Goal: Task Accomplishment & Management: Complete application form

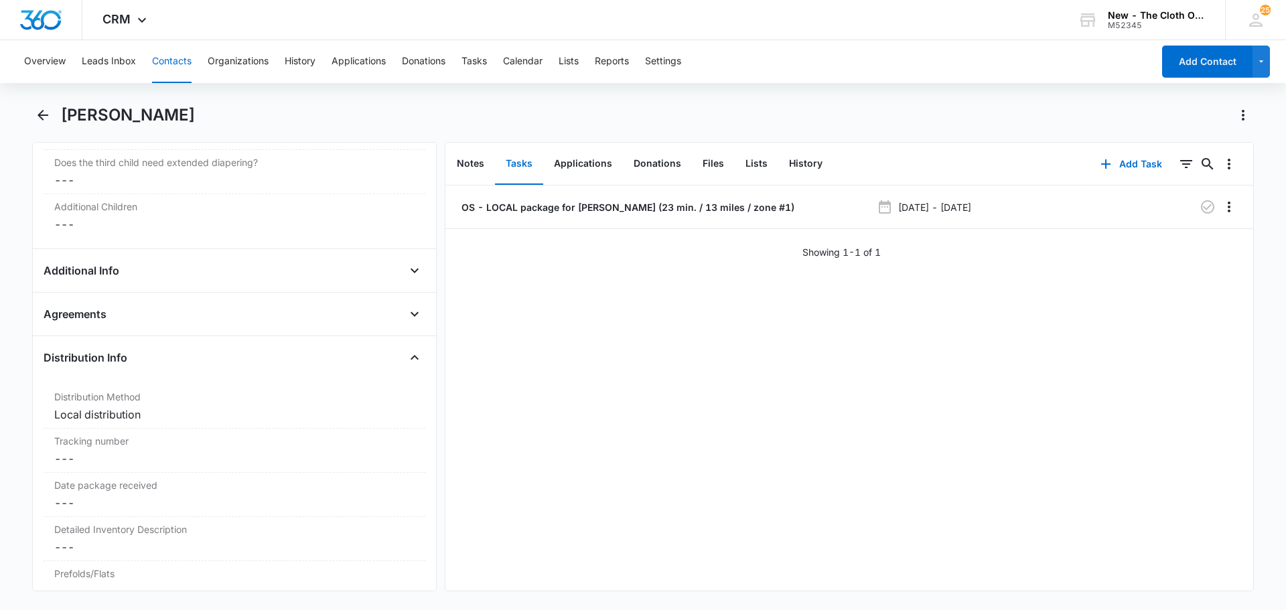
scroll to position [1353, 0]
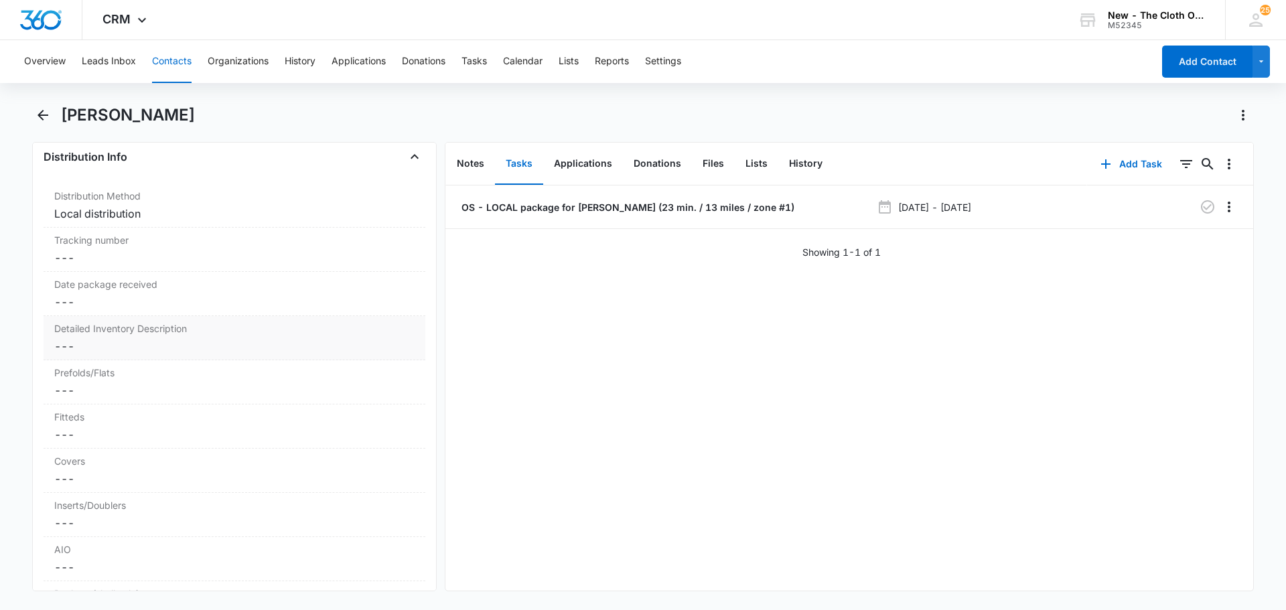
click at [94, 350] on dd "Cancel Save Changes ---" at bounding box center [234, 346] width 360 height 16
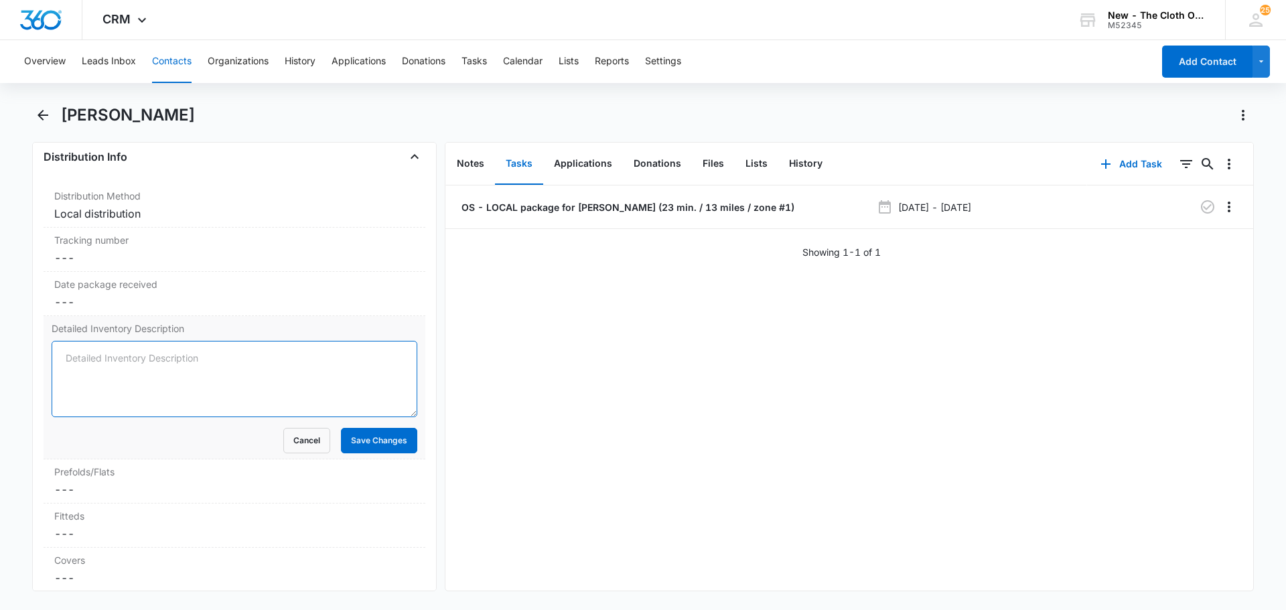
click at [102, 360] on textarea "Detailed Inventory Description" at bounding box center [235, 379] width 366 height 76
paste textarea "2 AIO- 1 bumgenius(love my cloth diapers), 1 cutie bootie (girl power) 13 Pocke…"
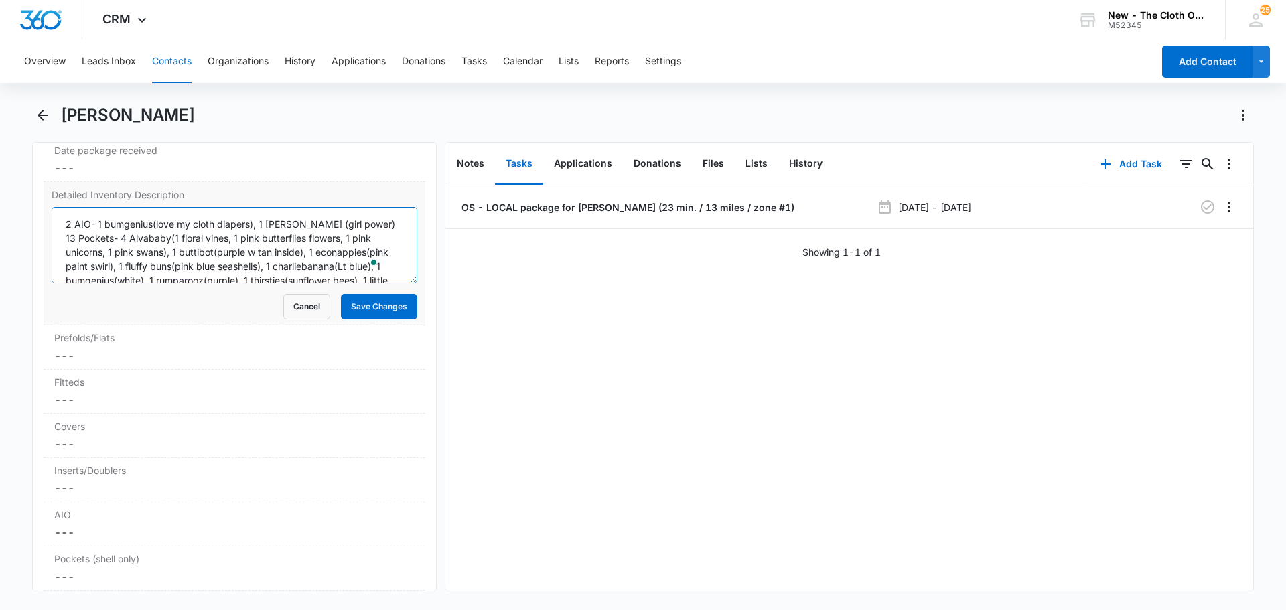
scroll to position [48, 0]
type textarea "2 AIO- 1 bumgenius(love my cloth diapers), 1 cutie bootie (girl power) 13 Pocke…"
click at [68, 537] on dd "Cancel Save Changes ---" at bounding box center [234, 532] width 360 height 16
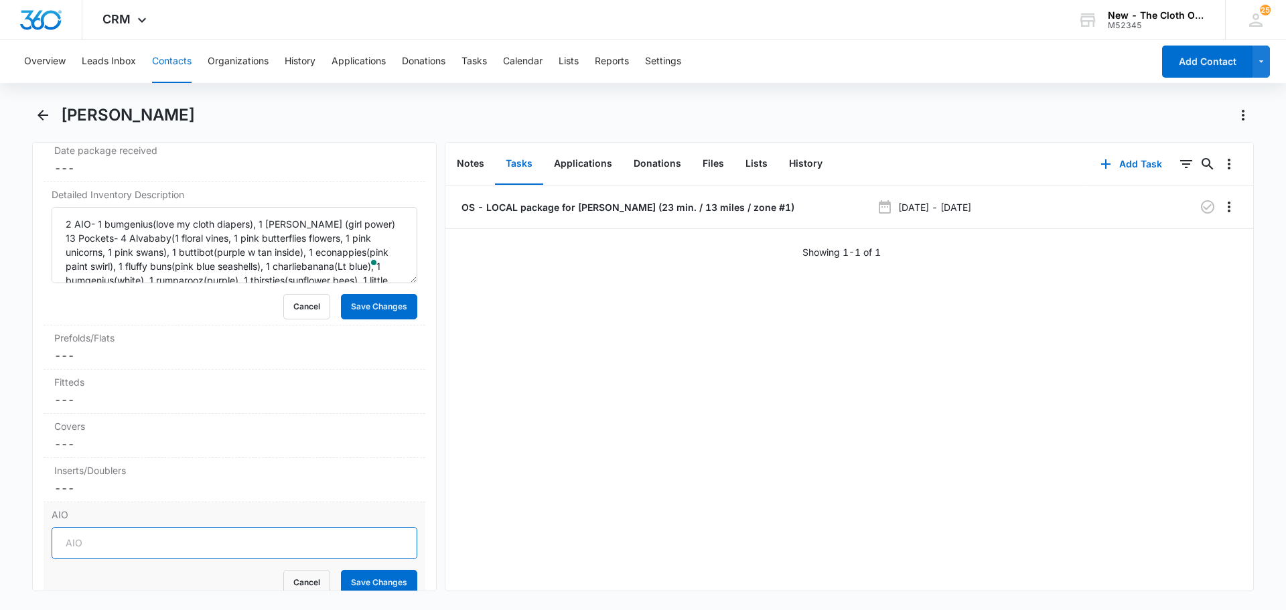
click at [78, 541] on input "AIO" at bounding box center [235, 543] width 366 height 32
type input "2"
click at [368, 576] on button "Save Changes" at bounding box center [379, 582] width 76 height 25
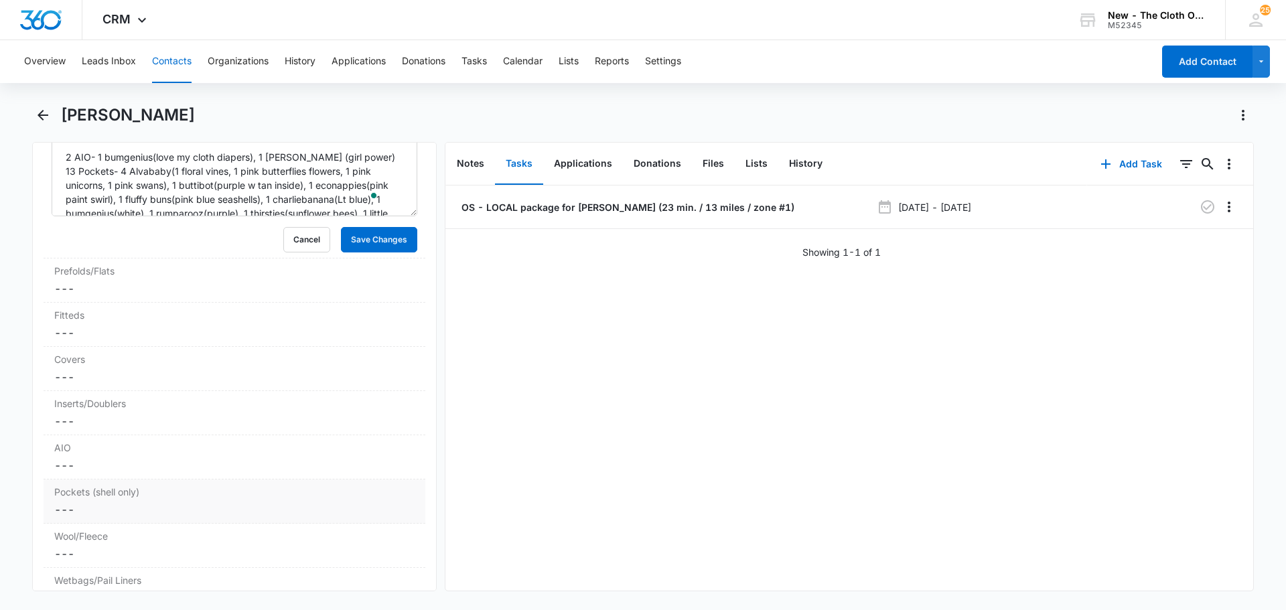
click at [85, 506] on dd "Cancel Save Changes ---" at bounding box center [234, 510] width 360 height 16
click at [86, 521] on input "Pockets (shell only)" at bounding box center [235, 520] width 366 height 32
type input "13"
click at [369, 562] on button "Save Changes" at bounding box center [379, 559] width 76 height 25
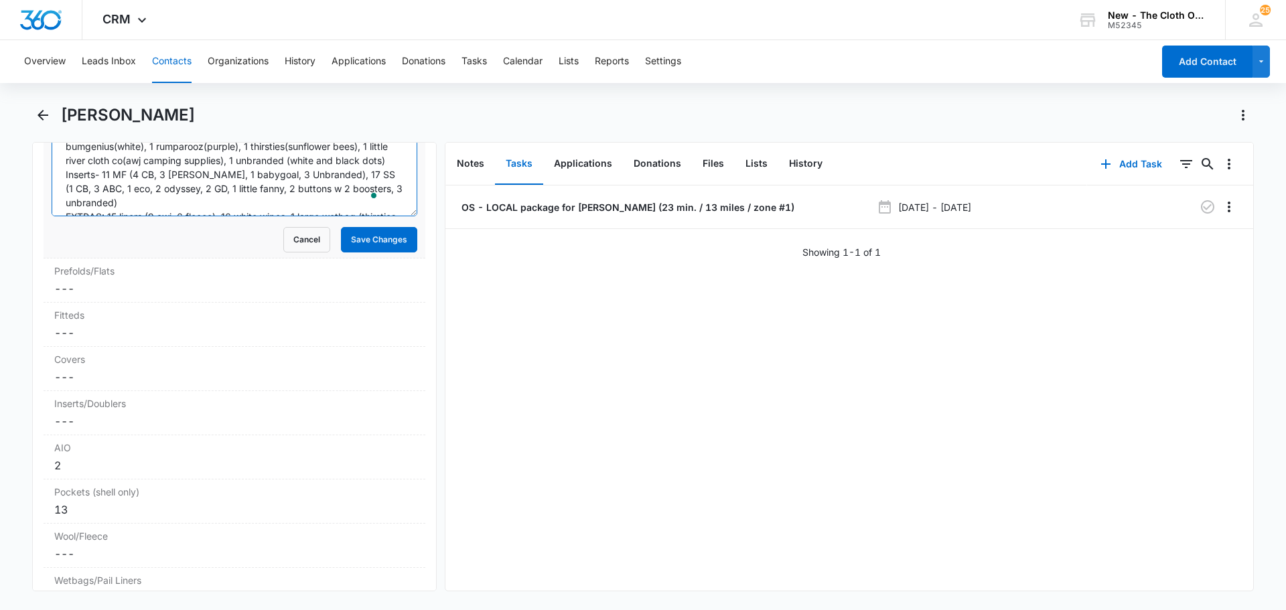
click at [62, 193] on textarea "2 AIO- 1 bumgenius(love my cloth diapers), 1 cutie bootie (girl power) 13 Pocke…" at bounding box center [235, 178] width 366 height 76
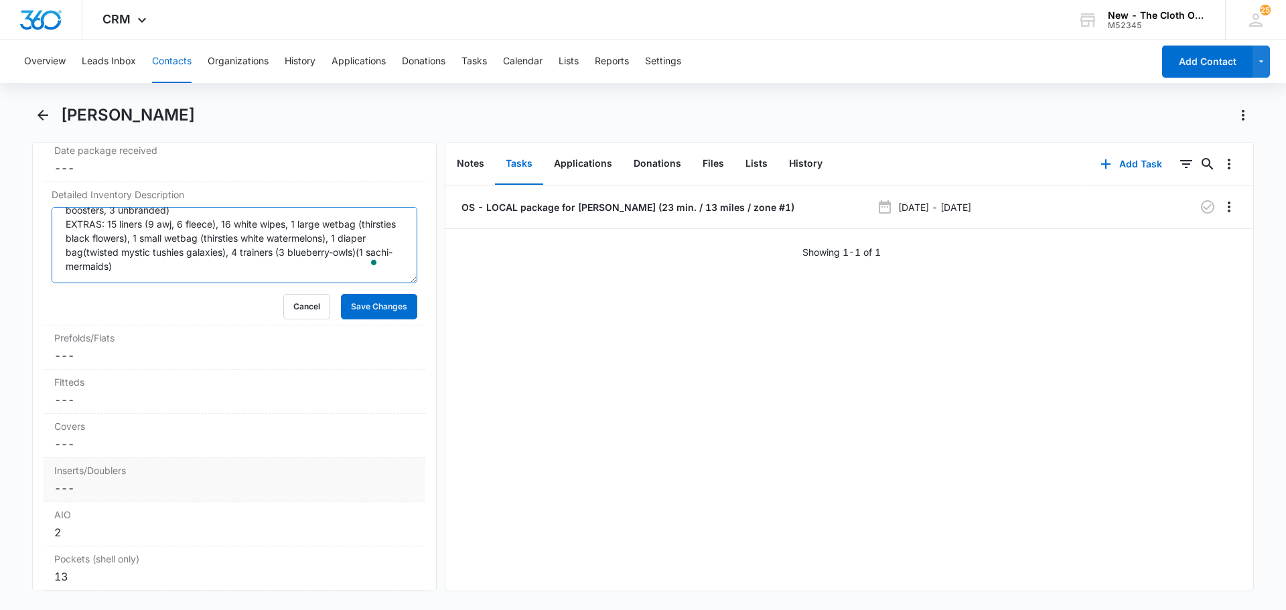
type textarea "2 AIO- 1 bumgenius(love my cloth diapers), 1 cutie bootie (girl power) 13 Pocke…"
click at [80, 487] on dd "Cancel Save Changes ---" at bounding box center [234, 488] width 360 height 16
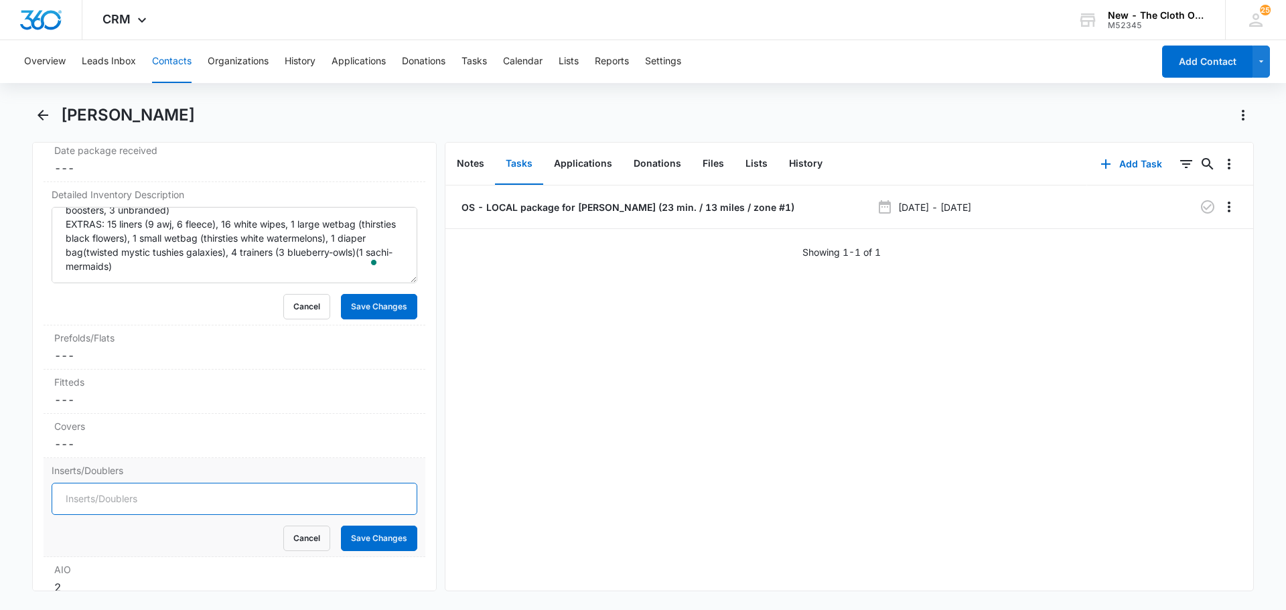
click at [88, 498] on input "Inserts/Doublers" at bounding box center [235, 499] width 366 height 32
type input "28"
click at [358, 534] on button "Save Changes" at bounding box center [379, 538] width 76 height 25
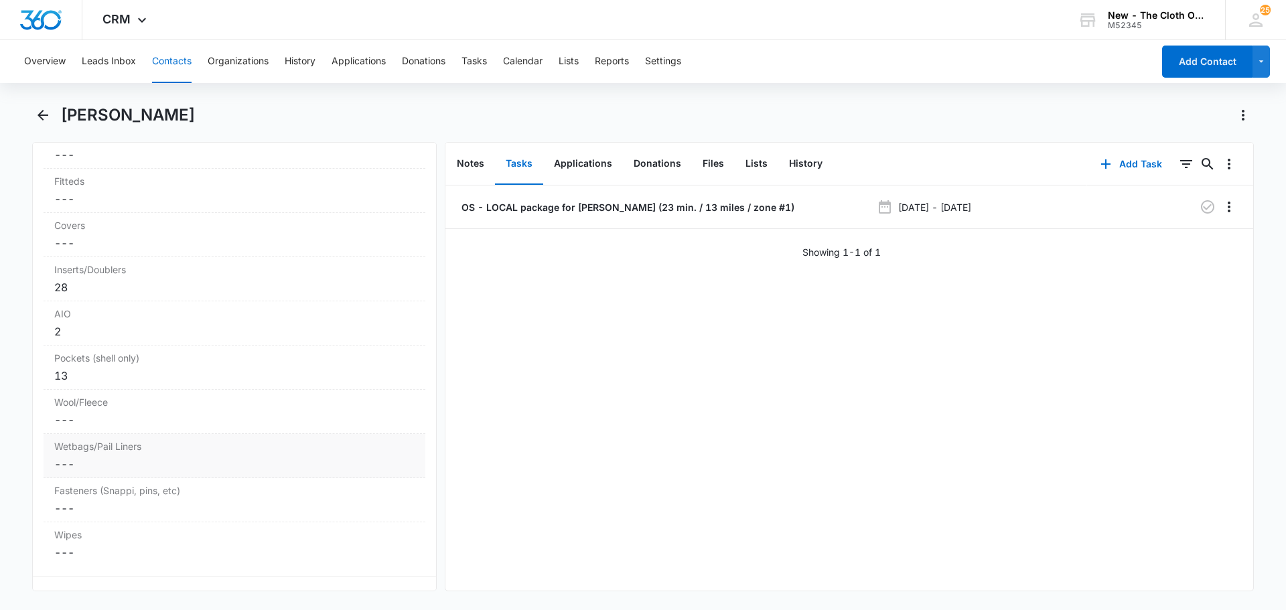
click at [83, 465] on dd "Cancel Save Changes ---" at bounding box center [234, 464] width 360 height 16
click at [84, 483] on input "Wetbags/Pail Liners" at bounding box center [235, 475] width 366 height 32
click at [341, 502] on button "Save Changes" at bounding box center [379, 514] width 76 height 25
type input "2"
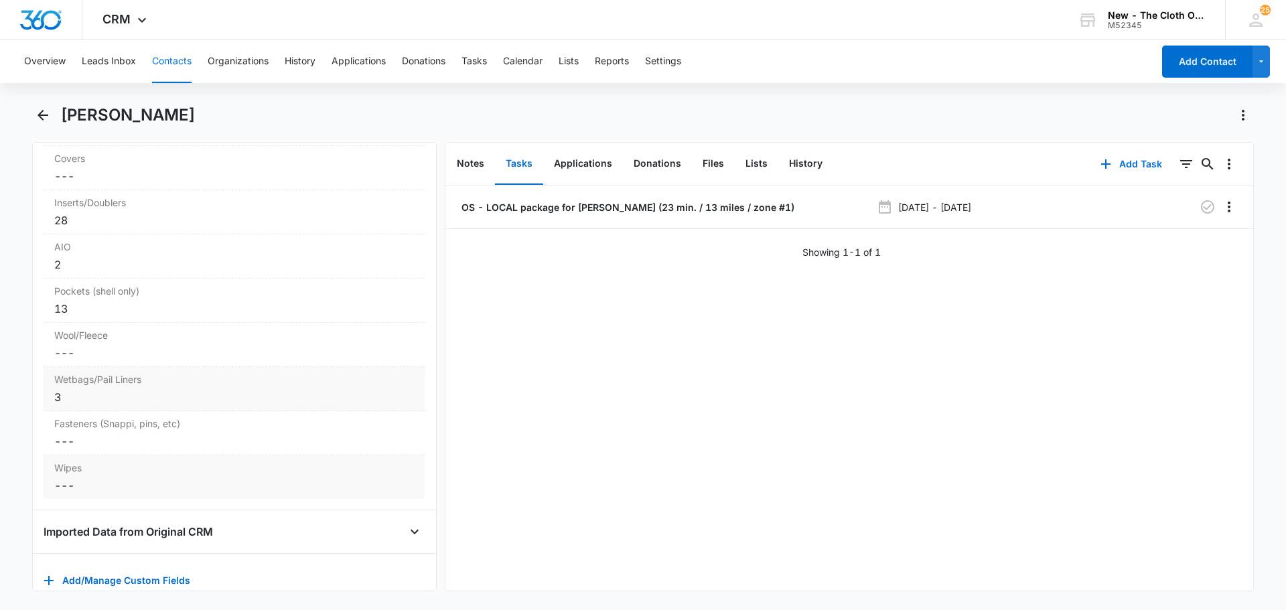
click at [84, 480] on dd "Cancel Save Changes ---" at bounding box center [234, 485] width 360 height 16
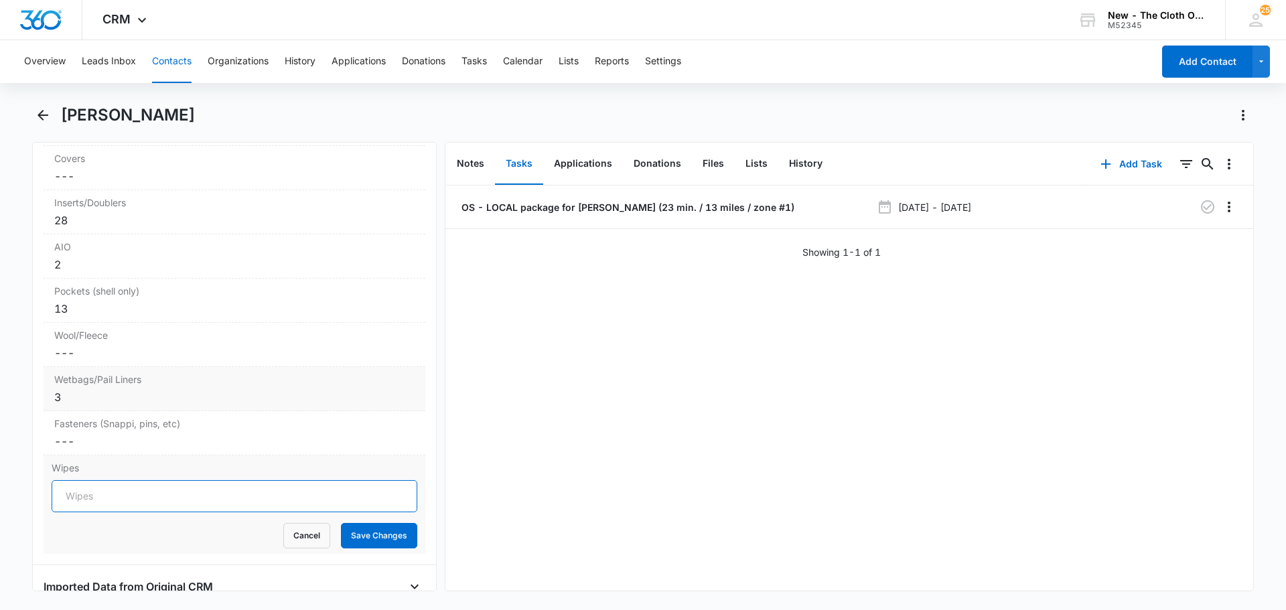
click at [90, 495] on input "Wipes" at bounding box center [235, 496] width 366 height 32
click at [341, 523] on button "Save Changes" at bounding box center [379, 535] width 76 height 25
type input "17"
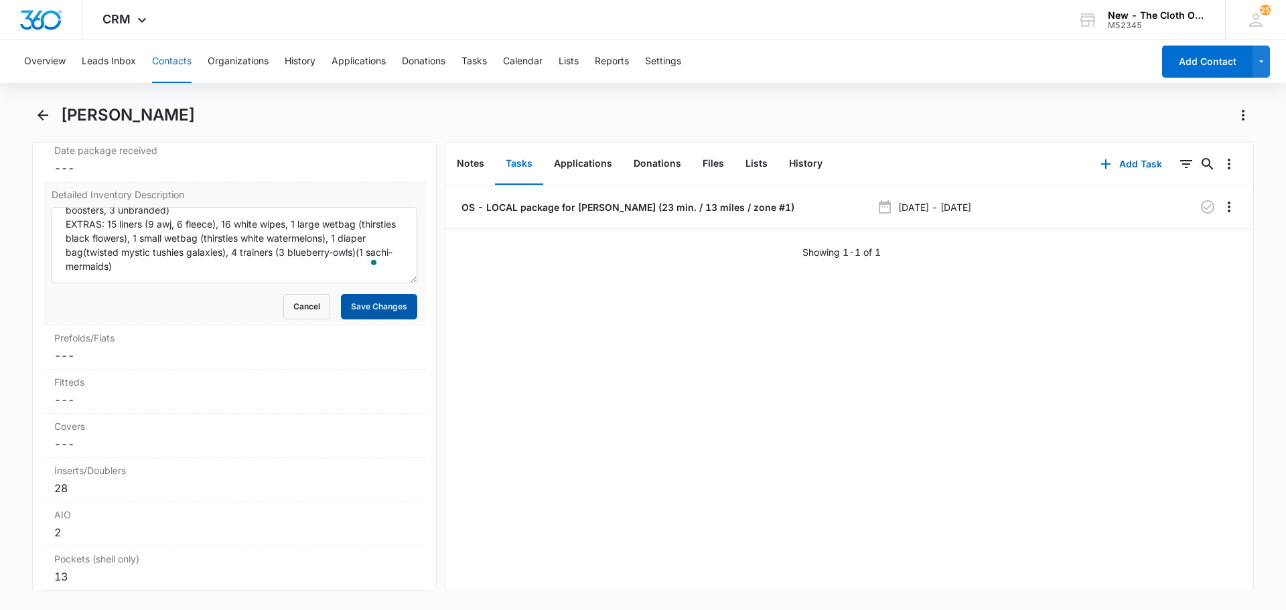
click at [378, 309] on button "Save Changes" at bounding box center [379, 306] width 76 height 25
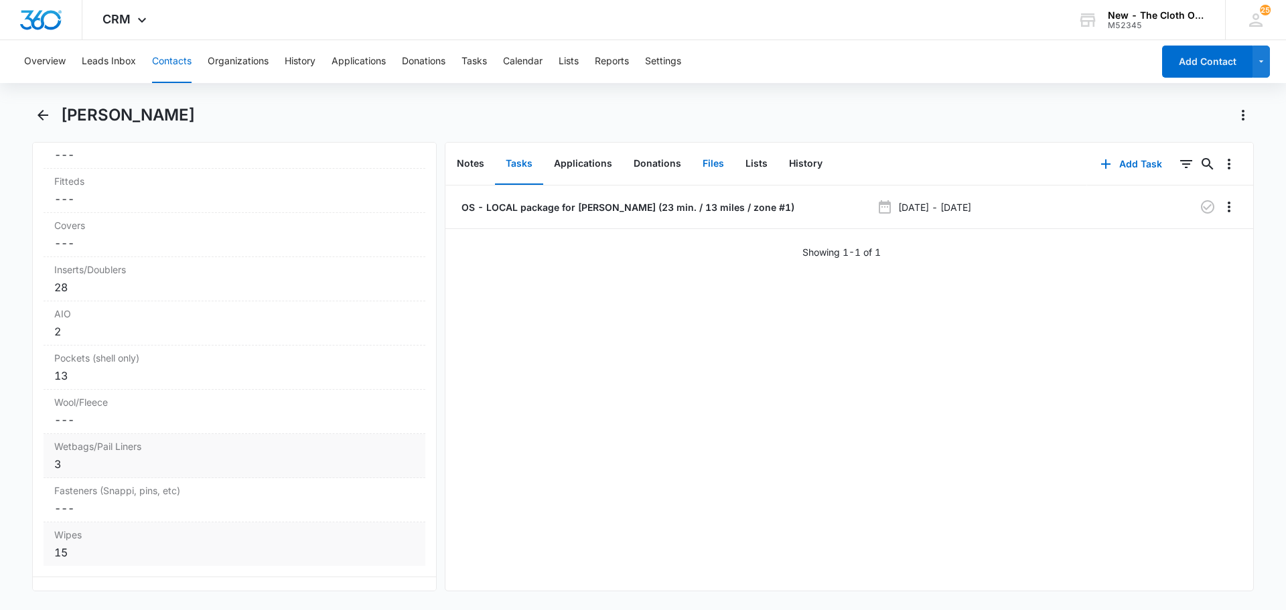
click at [718, 163] on button "Files" at bounding box center [713, 164] width 43 height 42
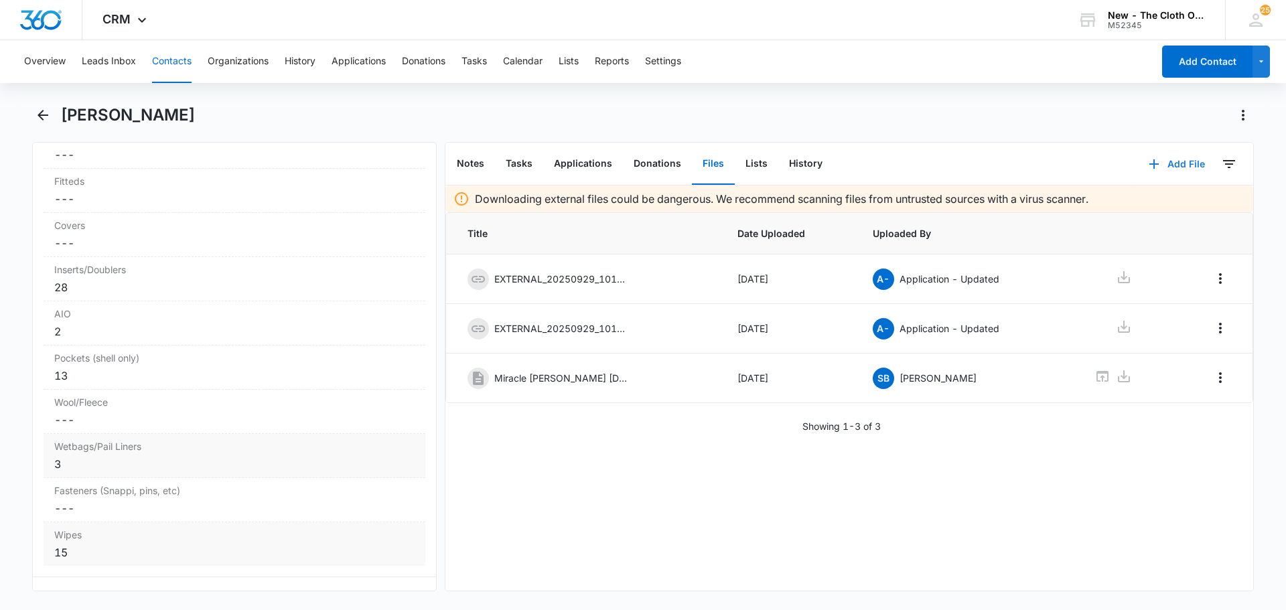
click at [1148, 163] on icon "button" at bounding box center [1154, 164] width 16 height 16
click at [1162, 202] on div "Upload Files" at bounding box center [1159, 206] width 54 height 9
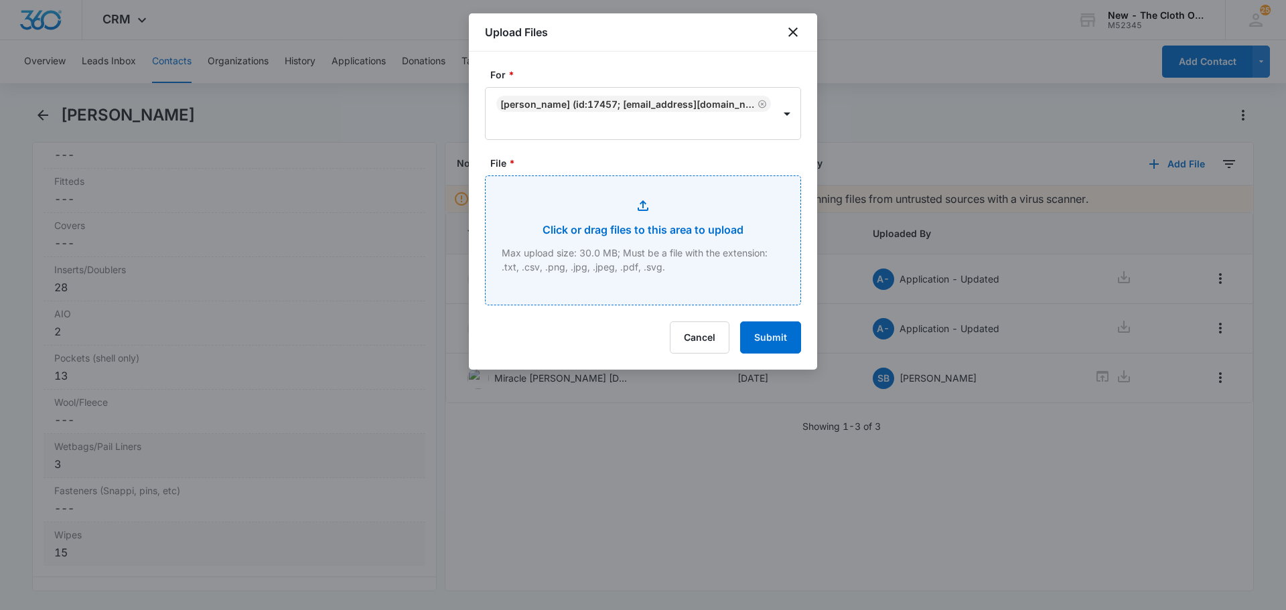
click at [613, 240] on input "File *" at bounding box center [642, 240] width 315 height 129
type input "C:\fakepath\Hodges OS.jpg"
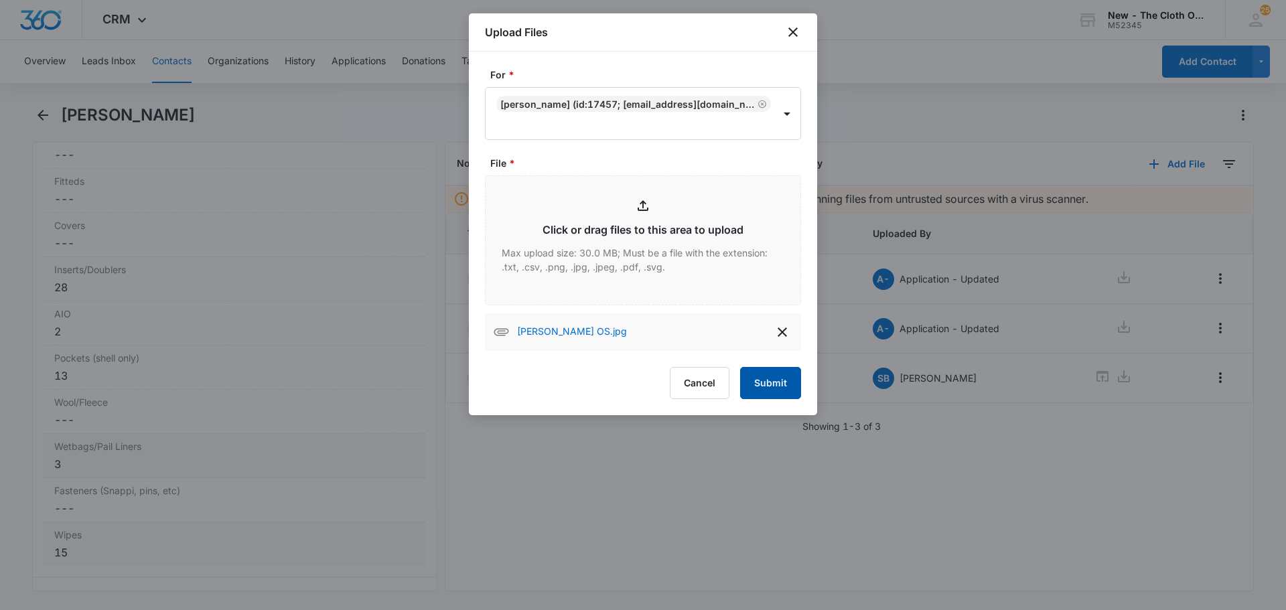
click at [773, 387] on button "Submit" at bounding box center [770, 383] width 61 height 32
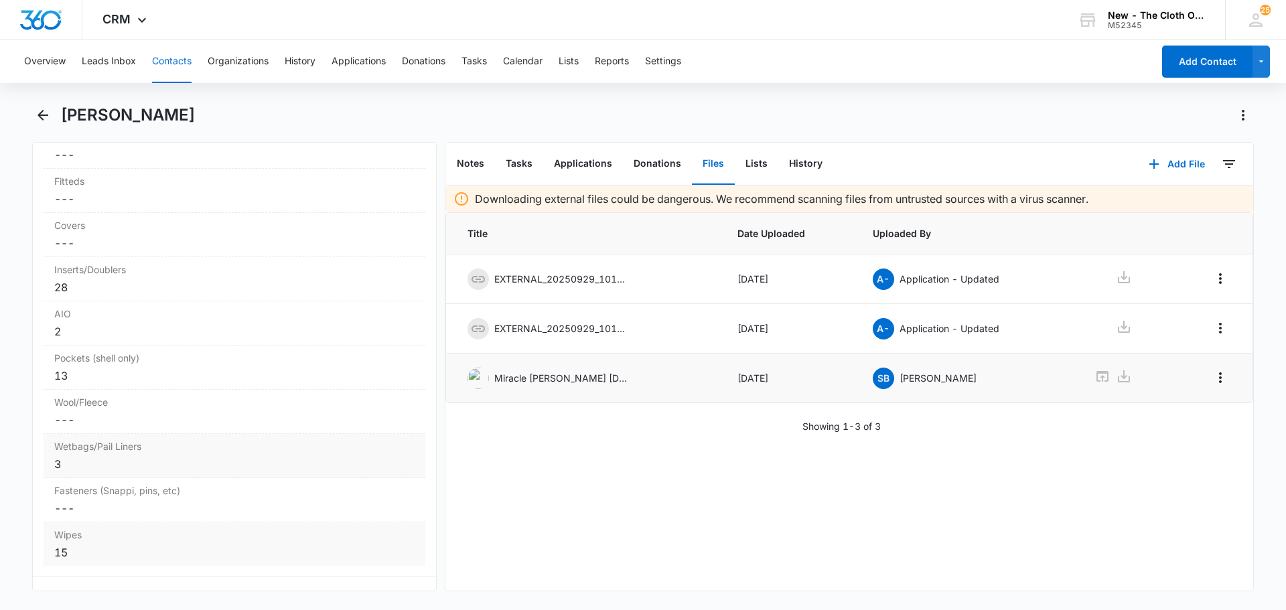
click at [482, 378] on img at bounding box center [477, 378] width 21 height 21
click at [500, 380] on p "Miracle Hodges 28april2024.jpg" at bounding box center [561, 378] width 134 height 14
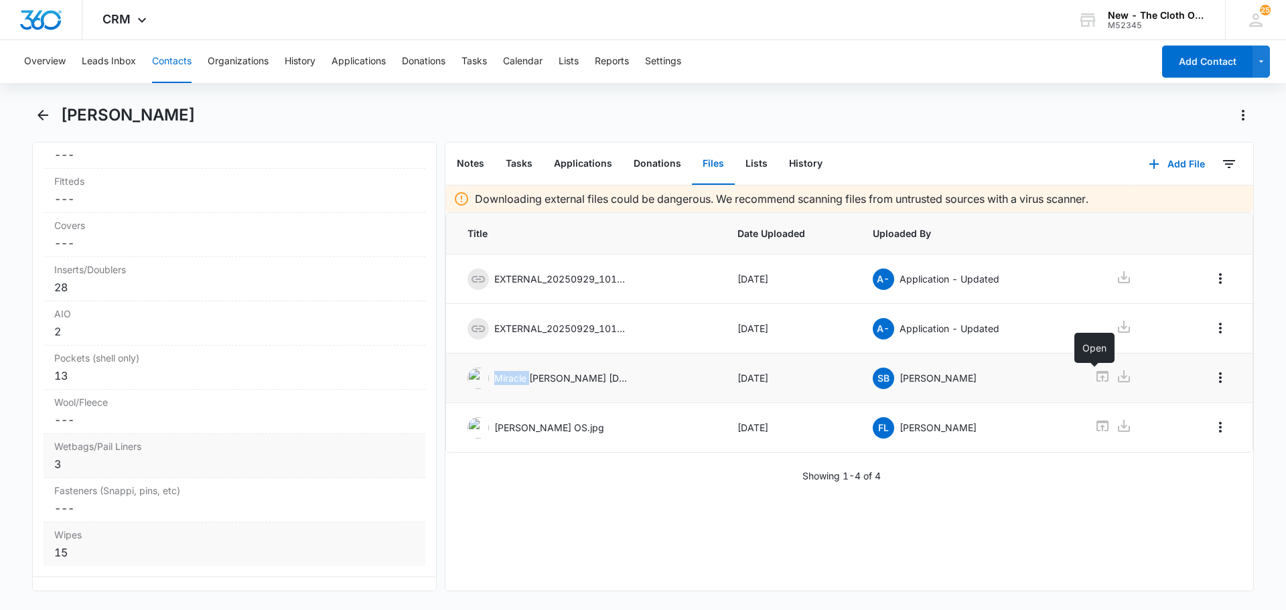
click at [1094, 378] on icon at bounding box center [1102, 376] width 16 height 16
click at [803, 550] on div "Downloading external files could be dangerous. We recommend scanning files from…" at bounding box center [849, 387] width 808 height 405
click at [482, 159] on button "Notes" at bounding box center [470, 164] width 49 height 42
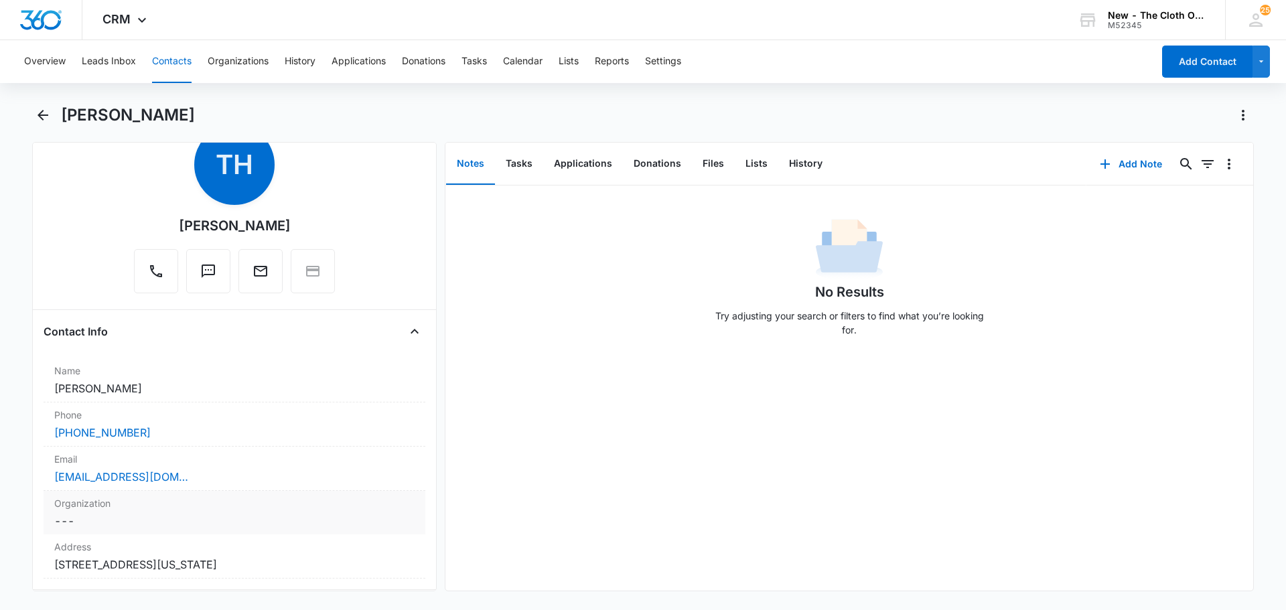
scroll to position [67, 0]
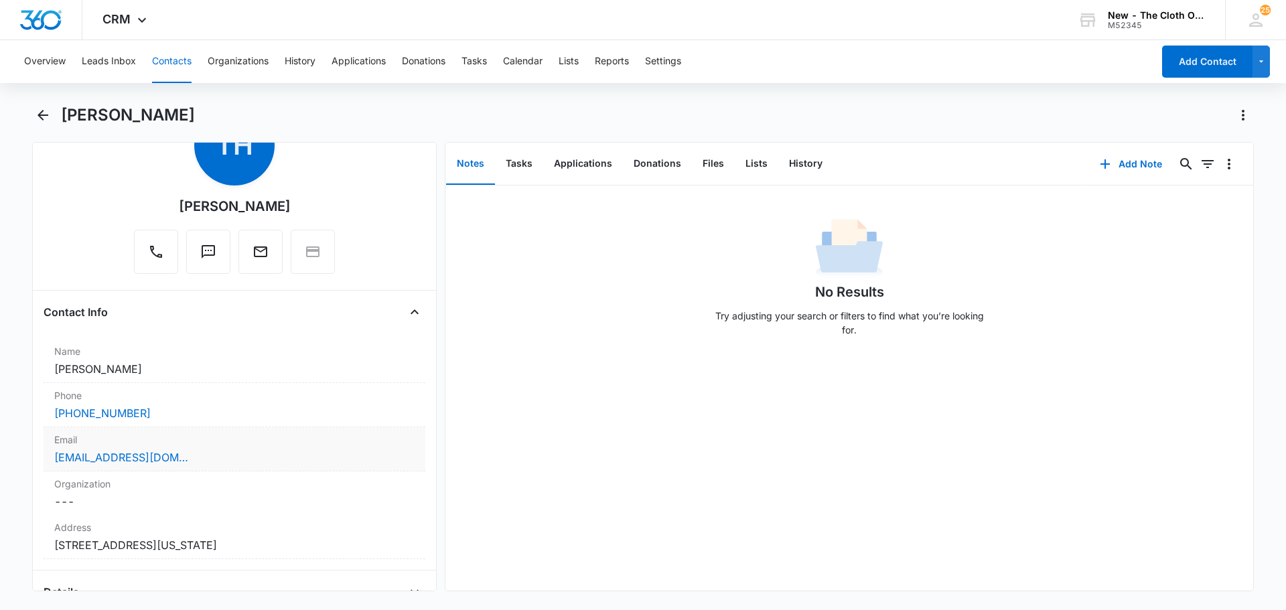
click at [242, 460] on div "hodgestricia32@gmail.com" at bounding box center [234, 457] width 360 height 16
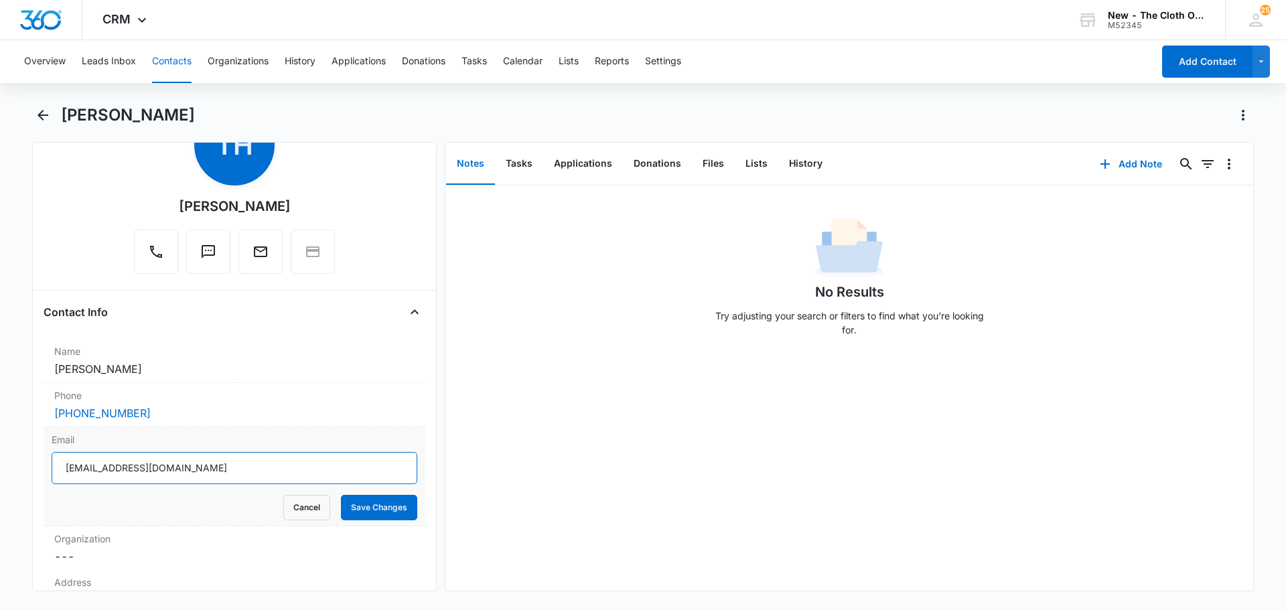
drag, startPoint x: 242, startPoint y: 460, endPoint x: 0, endPoint y: 478, distance: 242.4
click at [0, 478] on main "Tricia Hodges Remove TH Tricia Hodges Contact Info Name Cancel Save Changes Tri…" at bounding box center [643, 355] width 1286 height 503
drag, startPoint x: 287, startPoint y: 508, endPoint x: 434, endPoint y: 360, distance: 208.8
click at [287, 508] on button "Cancel" at bounding box center [306, 507] width 47 height 25
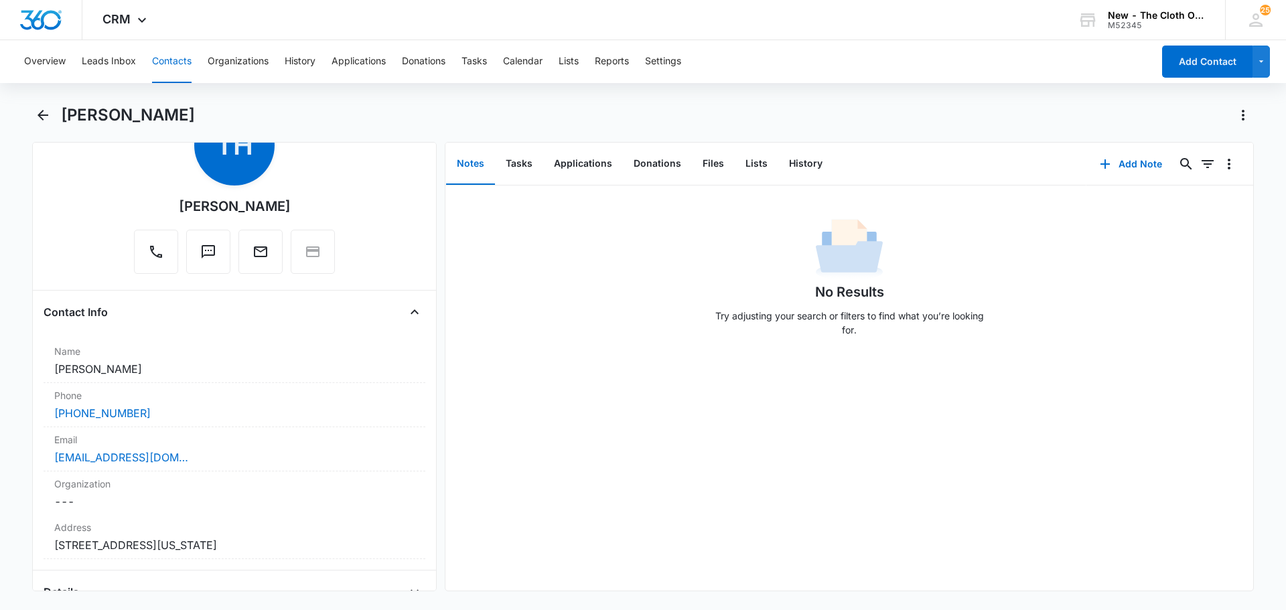
scroll to position [134, 0]
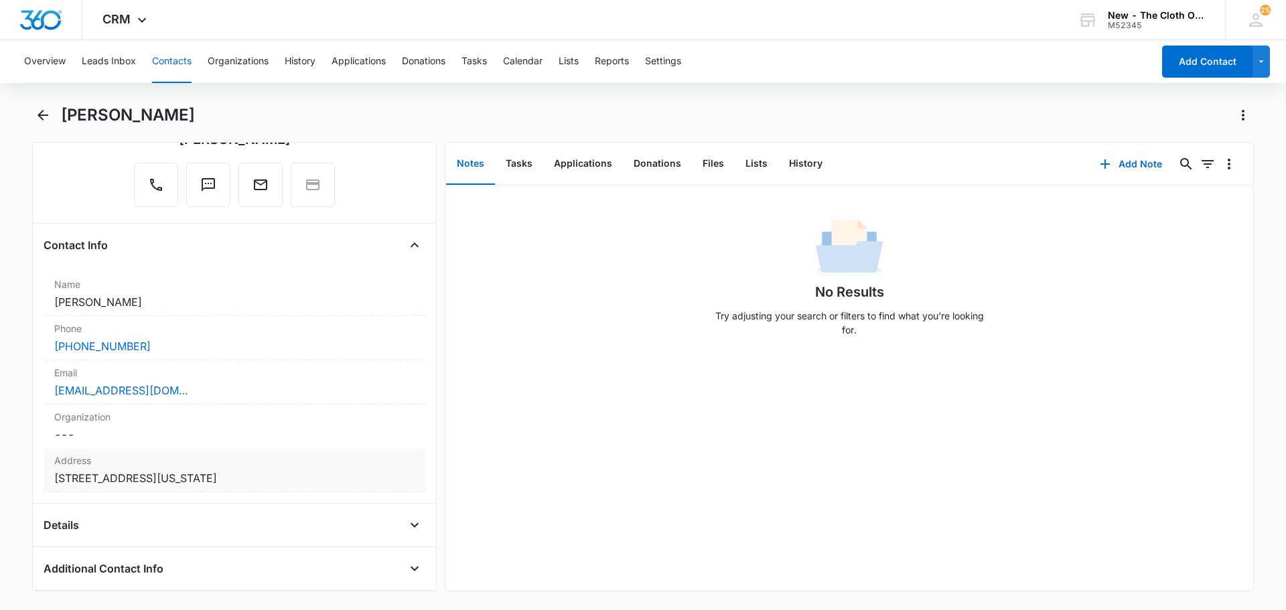
copy dd "6774 Fairfax Court Lithonia Georgia 30038-7531"
drag, startPoint x: 309, startPoint y: 478, endPoint x: 536, endPoint y: 461, distance: 228.3
click at [453, 464] on div "Remove TH Tricia Hodges Contact Info Name Cancel Save Changes Tricia Hodges Pho…" at bounding box center [642, 366] width 1221 height 449
click at [728, 461] on div "No Results Try adjusting your search or filters to find what you’re looking for." at bounding box center [849, 387] width 808 height 405
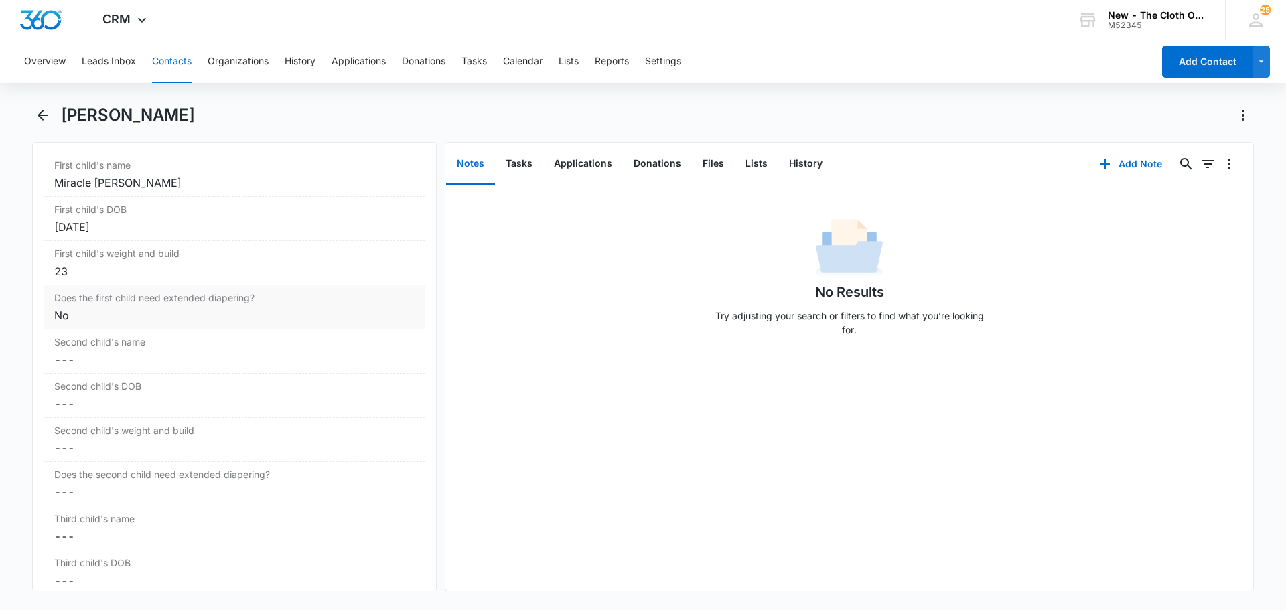
scroll to position [670, 0]
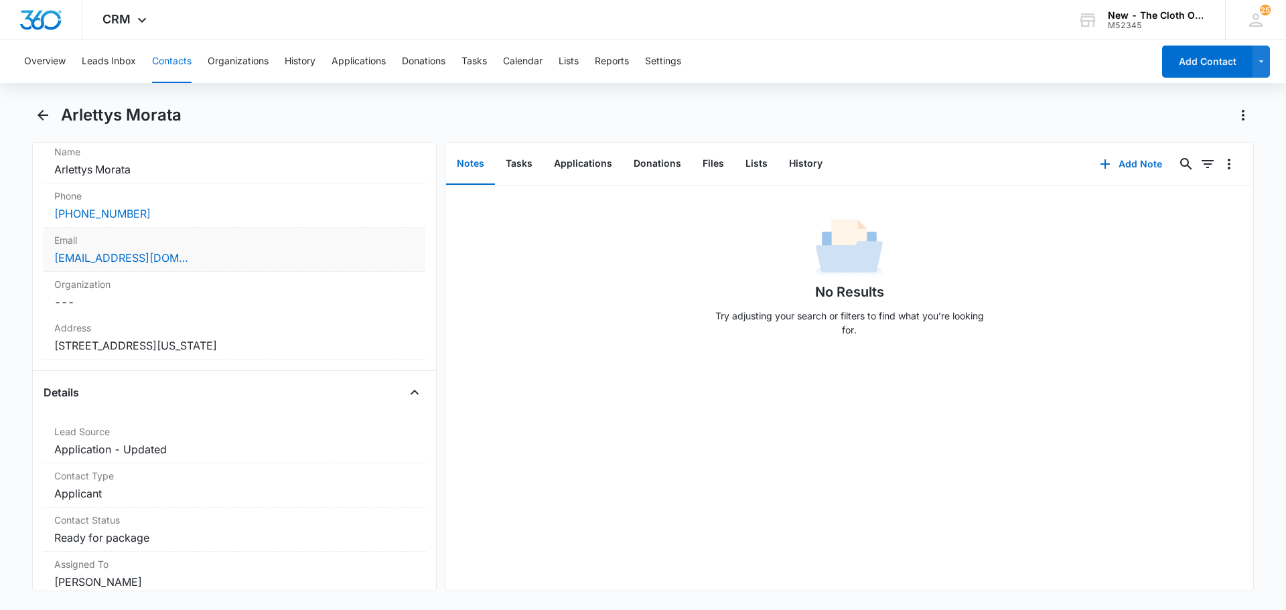
scroll to position [268, 0]
click at [523, 173] on button "Tasks" at bounding box center [519, 164] width 48 height 42
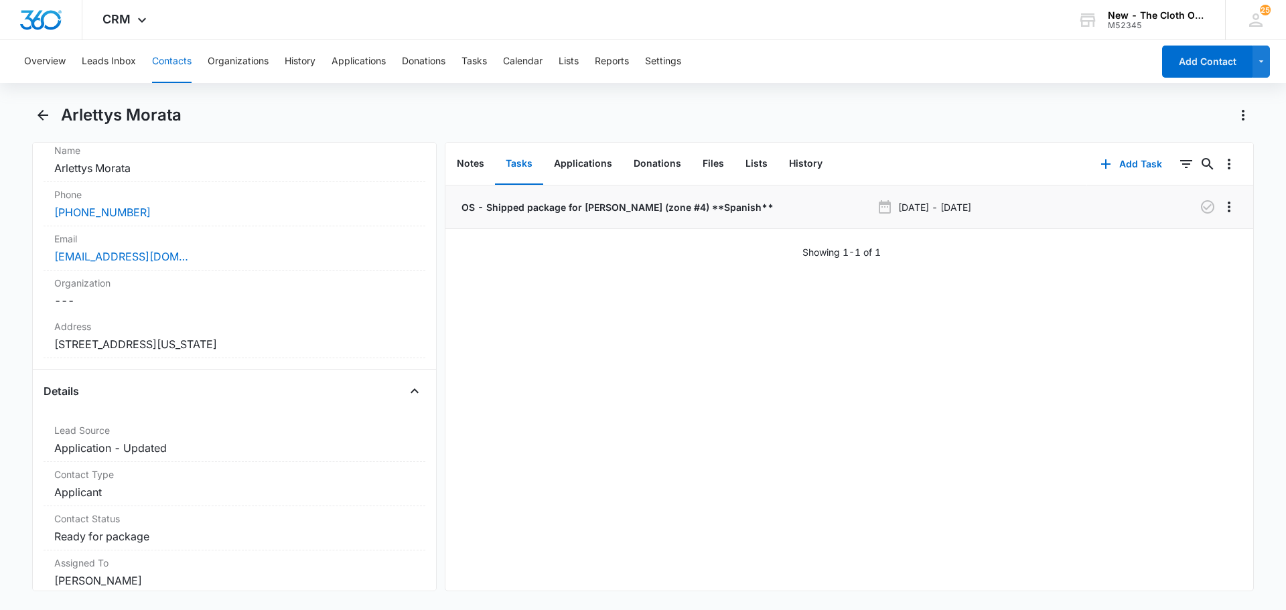
click at [855, 205] on div "OS - Shipped package for A. MORATA (zone #4) **Spanish**" at bounding box center [665, 207] width 412 height 14
click at [667, 209] on p "OS - Shipped package for A. MORATA (zone #4) **Spanish**" at bounding box center [616, 207] width 315 height 14
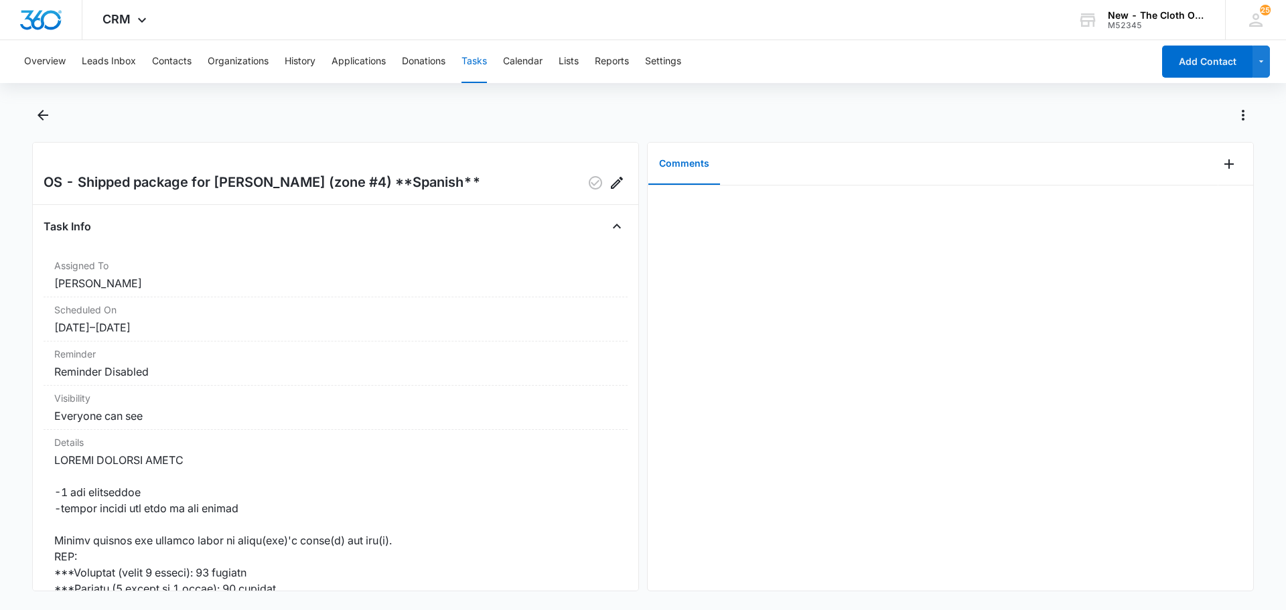
click at [29, 117] on main "OS - Shipped package for A. MORATA (zone #4) **Spanish** Task Info Assigned To …" at bounding box center [643, 355] width 1286 height 503
click at [46, 117] on icon "Back" at bounding box center [43, 115] width 16 height 16
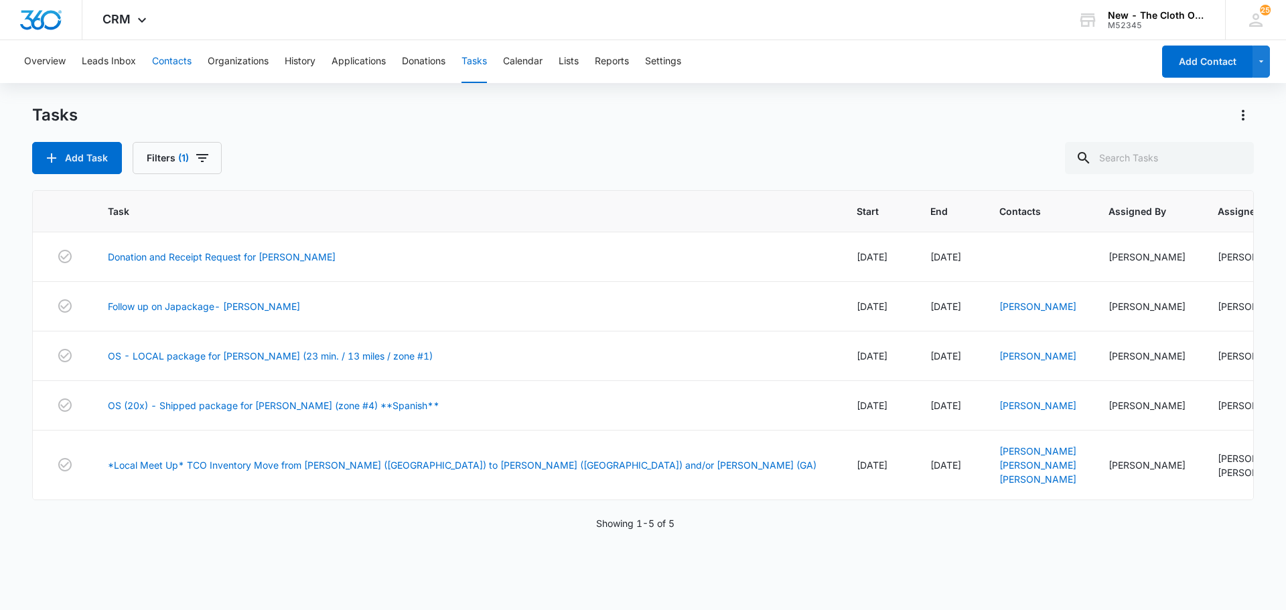
click at [169, 60] on button "Contacts" at bounding box center [172, 61] width 40 height 43
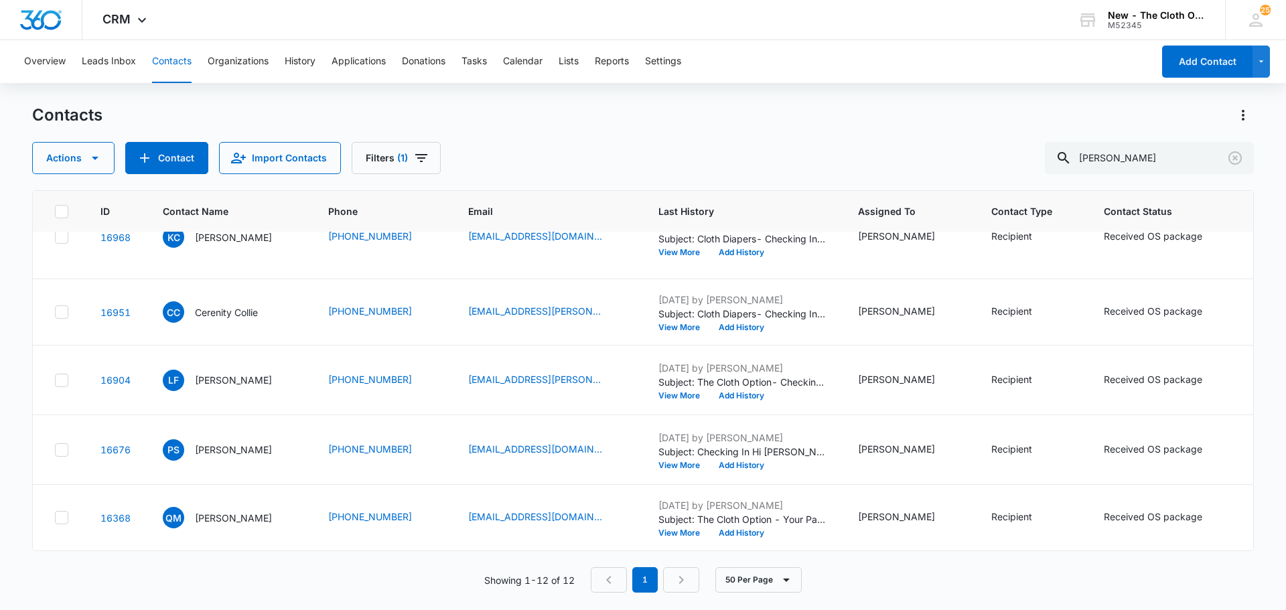
scroll to position [907, 0]
click at [776, 584] on button "50 Per Page" at bounding box center [758, 579] width 86 height 25
click at [748, 538] on div "50 Per Page" at bounding box center [760, 540] width 55 height 9
click at [688, 577] on nav "1" at bounding box center [645, 579] width 108 height 25
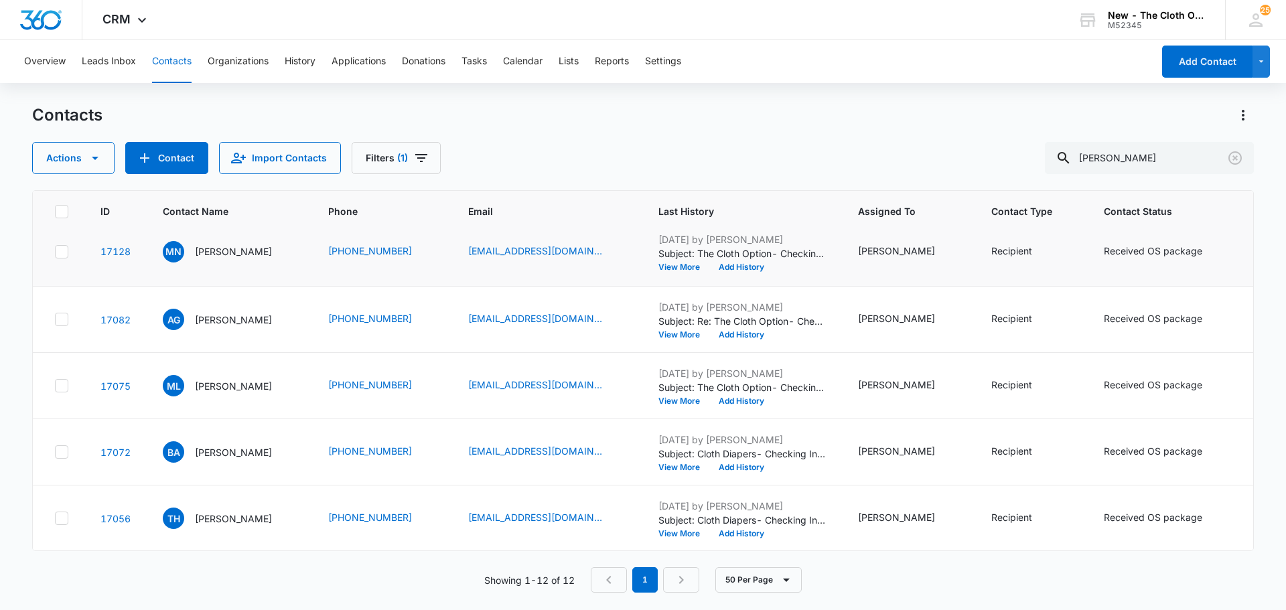
scroll to position [0, 0]
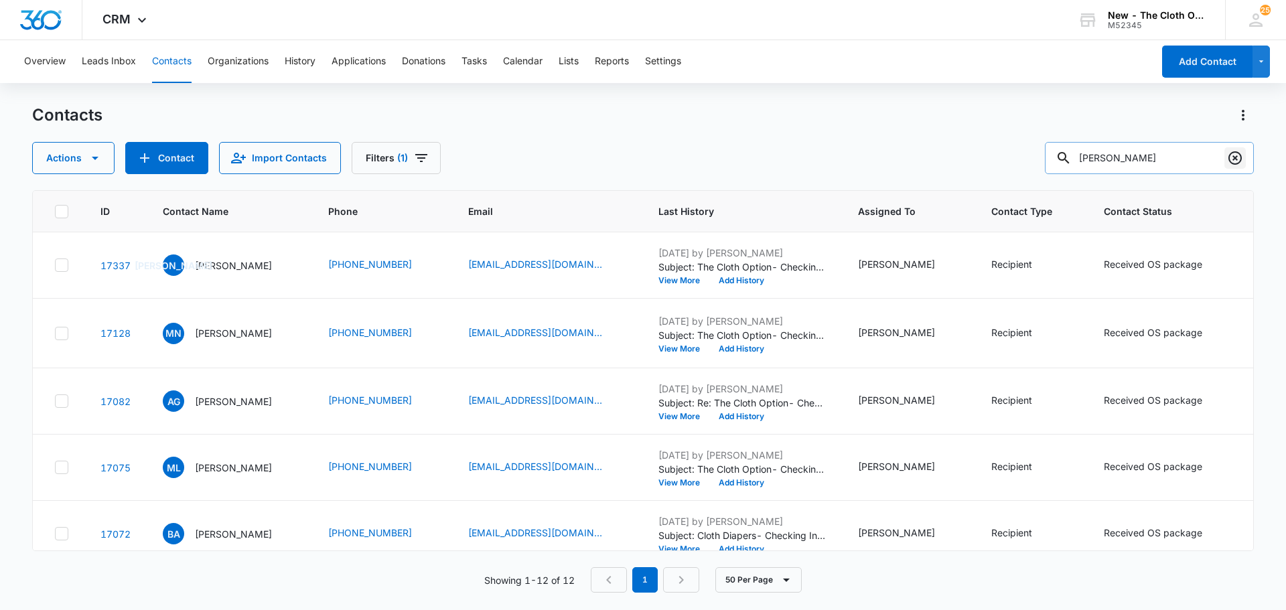
click at [1235, 164] on icon "Clear" at bounding box center [1234, 157] width 13 height 13
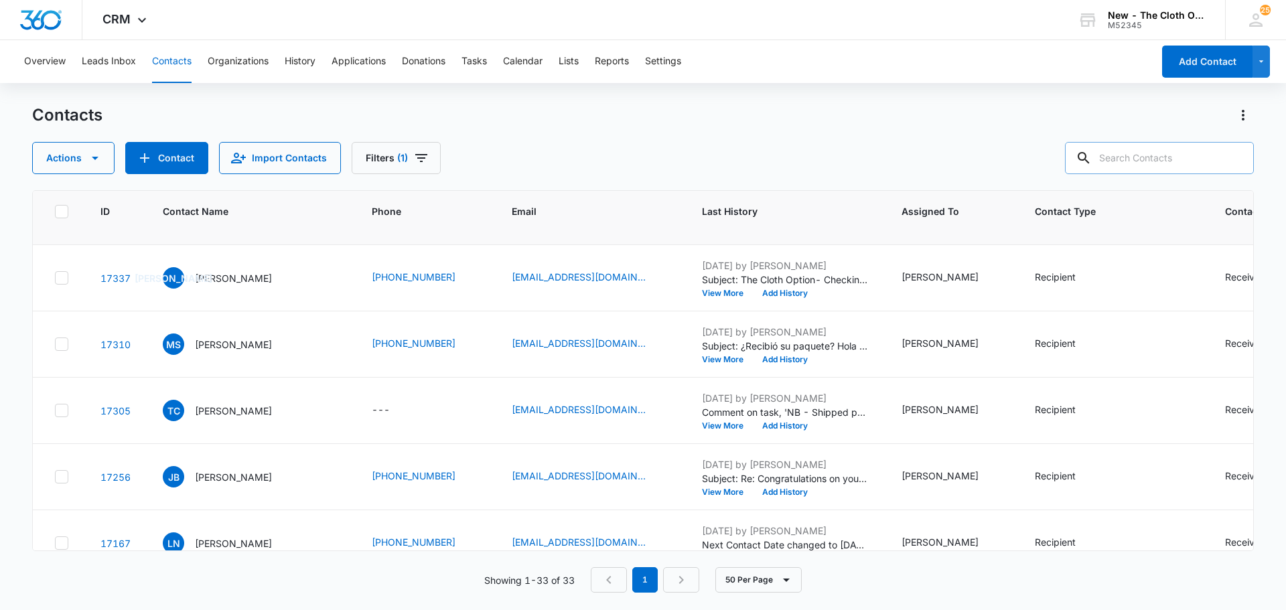
scroll to position [201, 0]
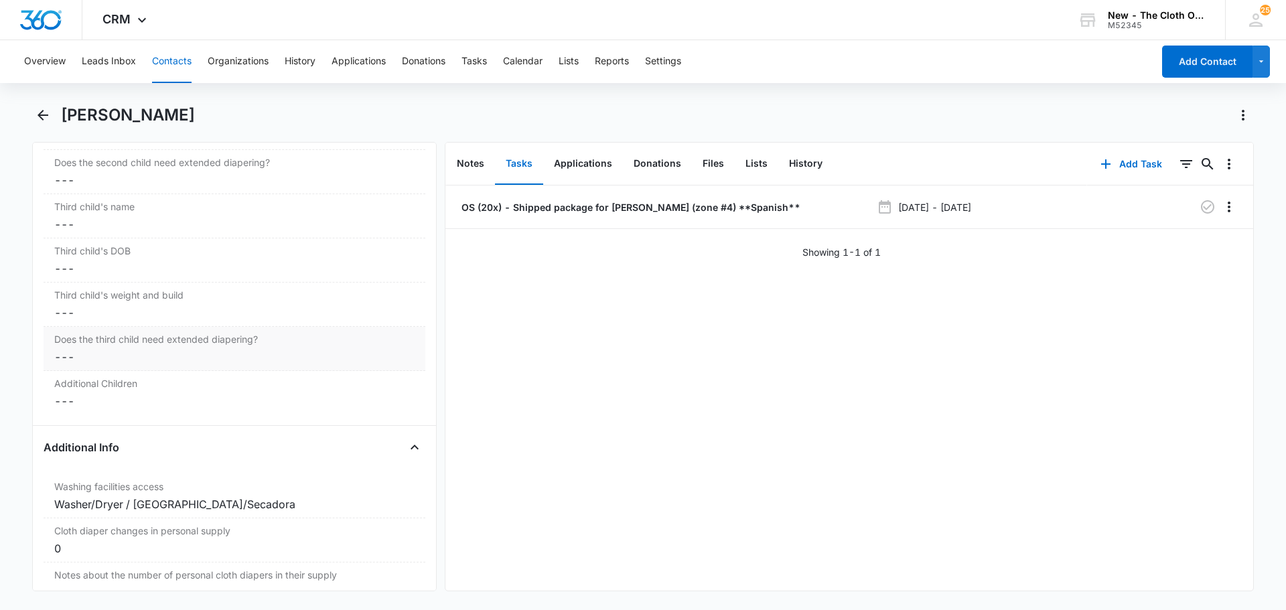
scroll to position [2143, 0]
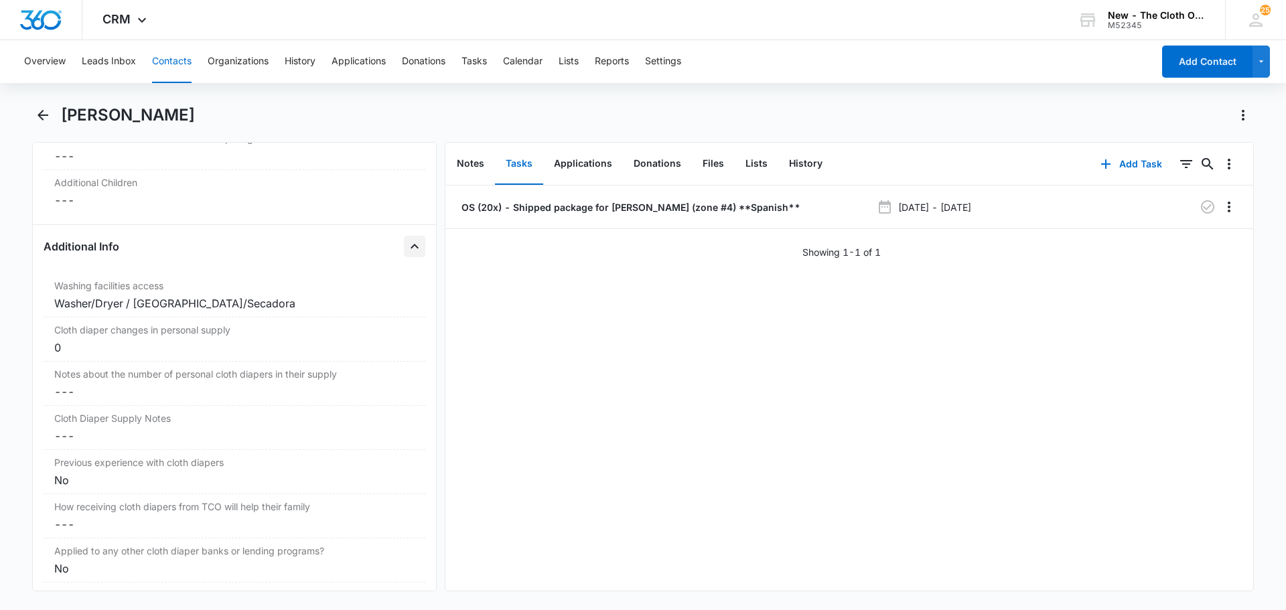
click at [404, 253] on button "Close" at bounding box center [414, 246] width 21 height 21
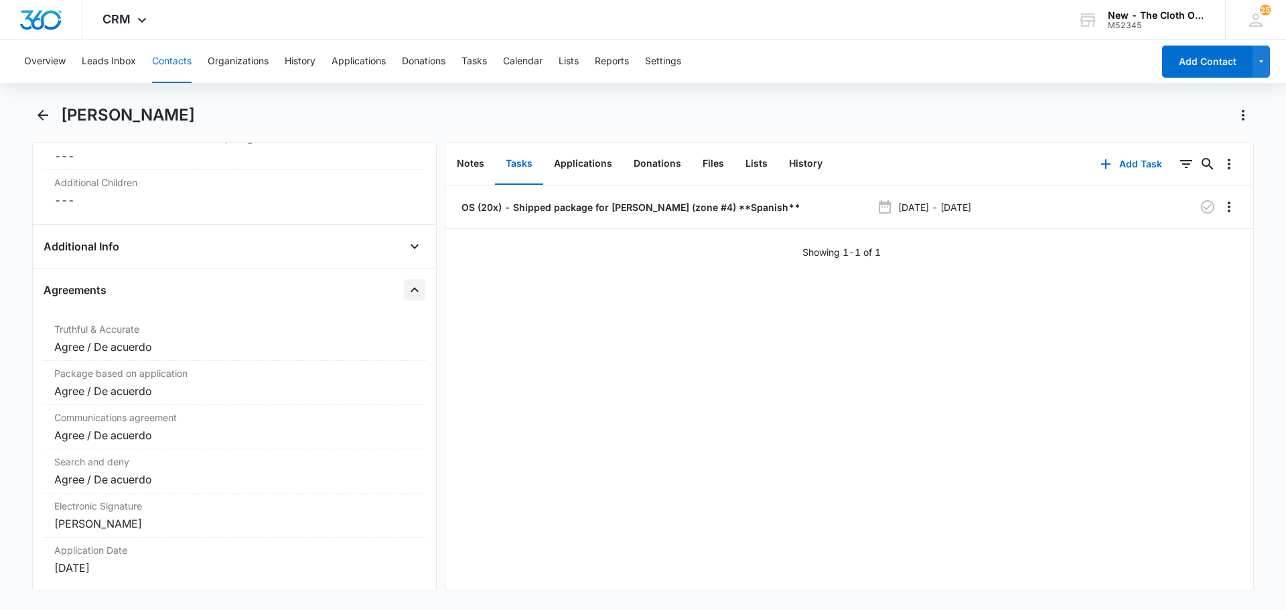
click at [406, 293] on icon "Close" at bounding box center [414, 290] width 16 height 16
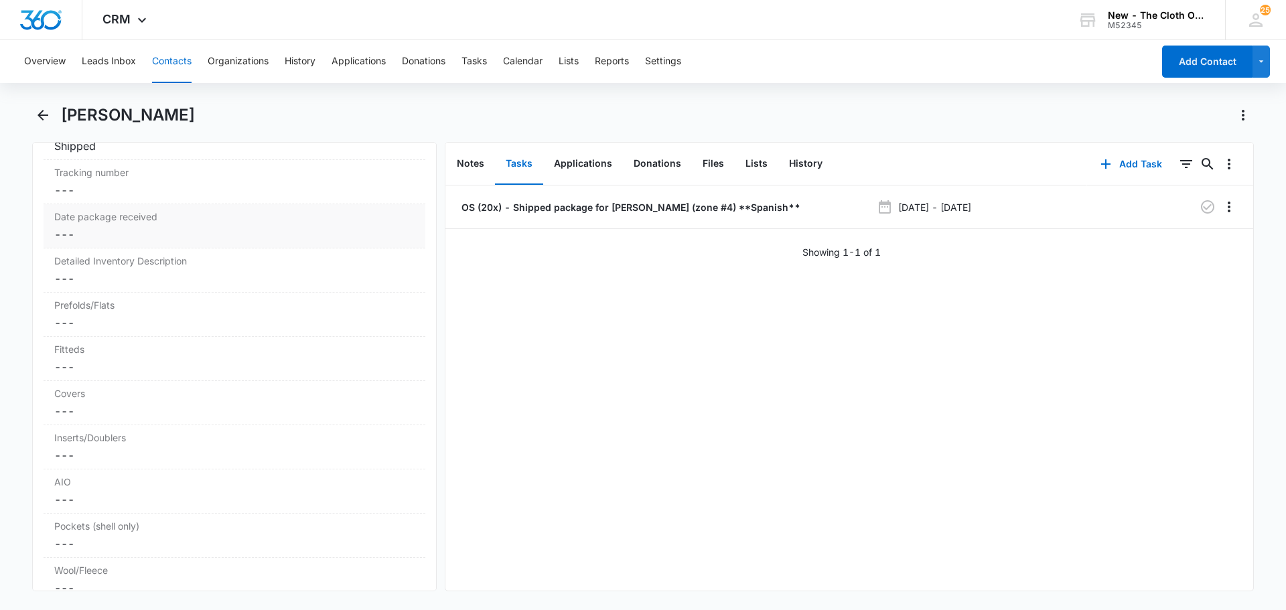
scroll to position [2410, 0]
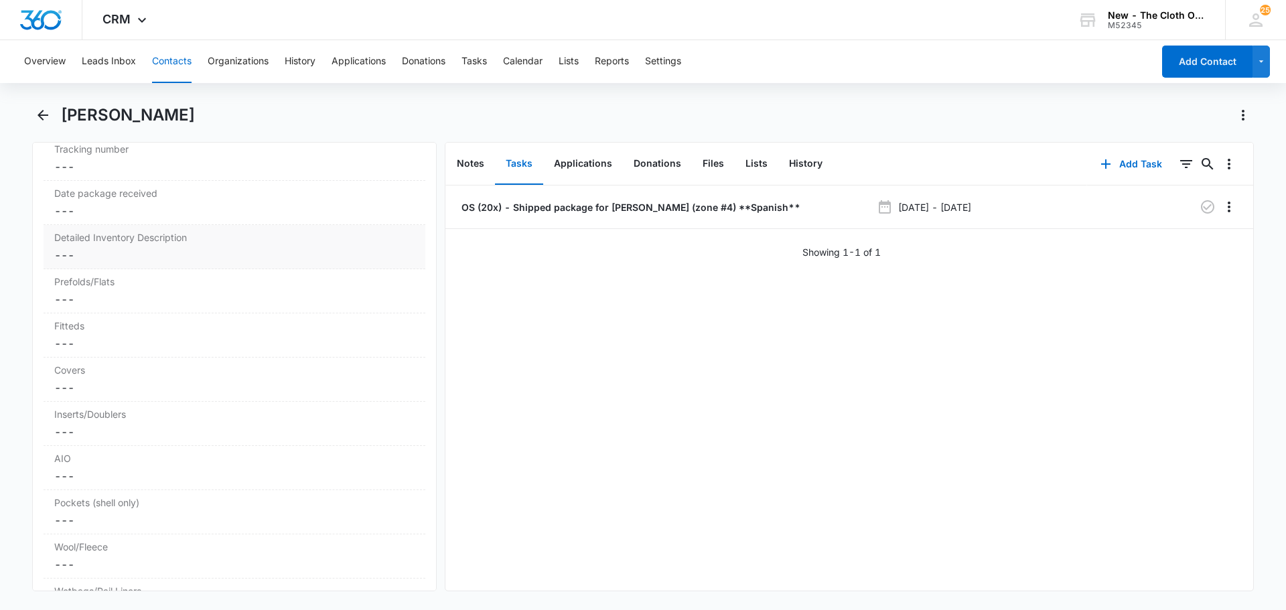
click at [117, 262] on dd "Cancel Save Changes ---" at bounding box center [234, 255] width 360 height 16
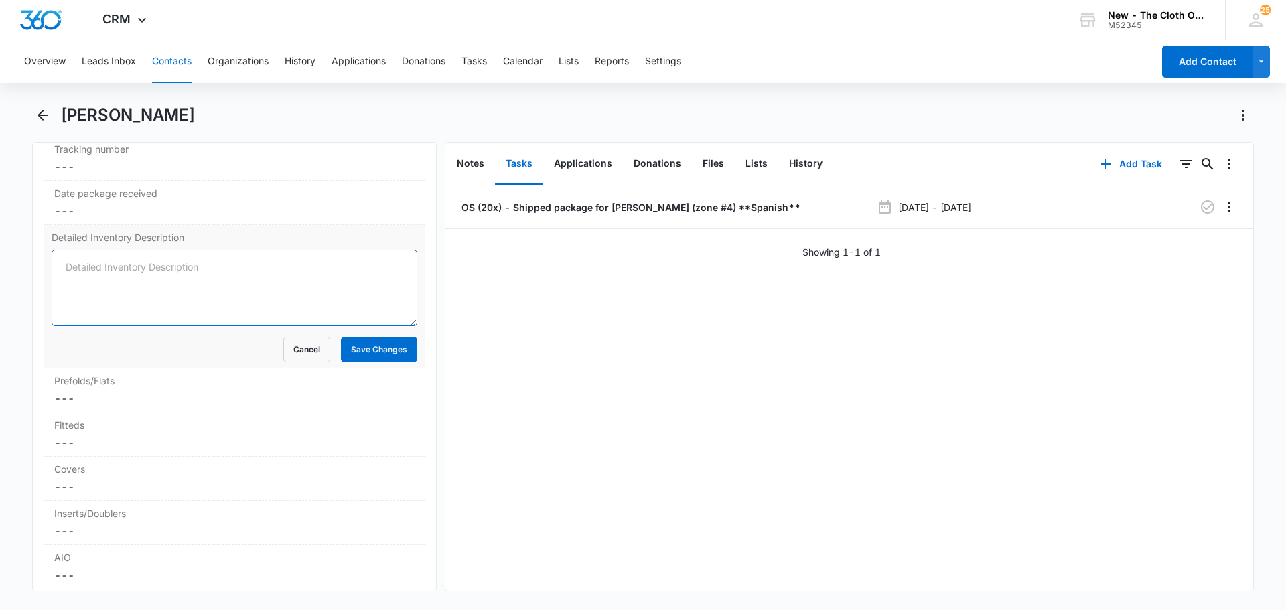
click at [138, 268] on textarea "Detailed Inventory Description" at bounding box center [235, 288] width 366 height 76
paste textarea "3 AIO- 1 bumgenius(music terms), 1 thirsties(mountain biking), 1 basix(zoo anim…"
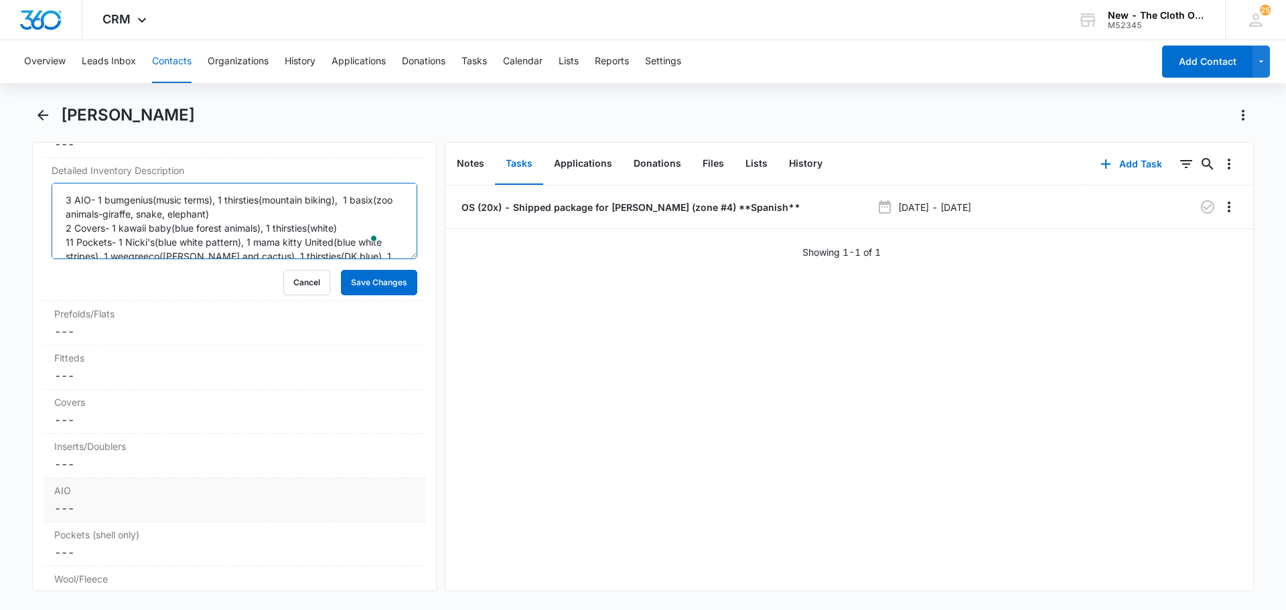
type textarea "3 AIO- 1 bumgenius(music terms), 1 thirsties(mountain biking), 1 basix(zoo anim…"
click at [70, 502] on dd "Cancel Save Changes ---" at bounding box center [234, 508] width 360 height 16
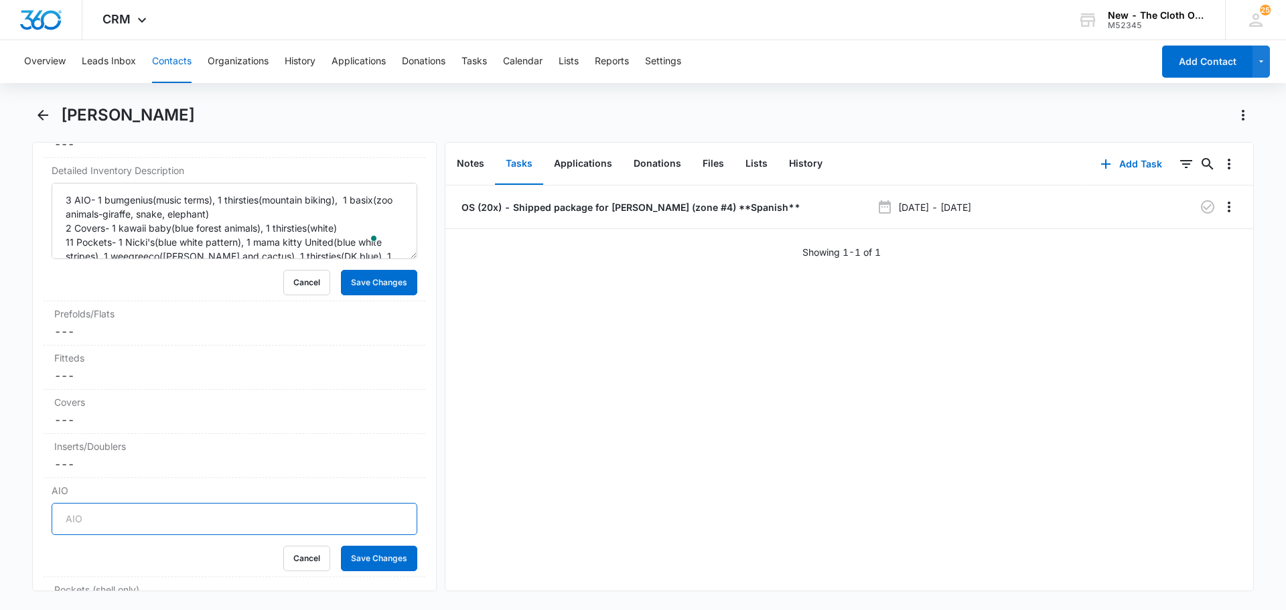
click at [80, 522] on input "AIO" at bounding box center [235, 519] width 366 height 32
type input "3"
click at [357, 558] on button "Save Changes" at bounding box center [379, 558] width 76 height 25
click at [92, 414] on dd "Cancel Save Changes ---" at bounding box center [234, 420] width 360 height 16
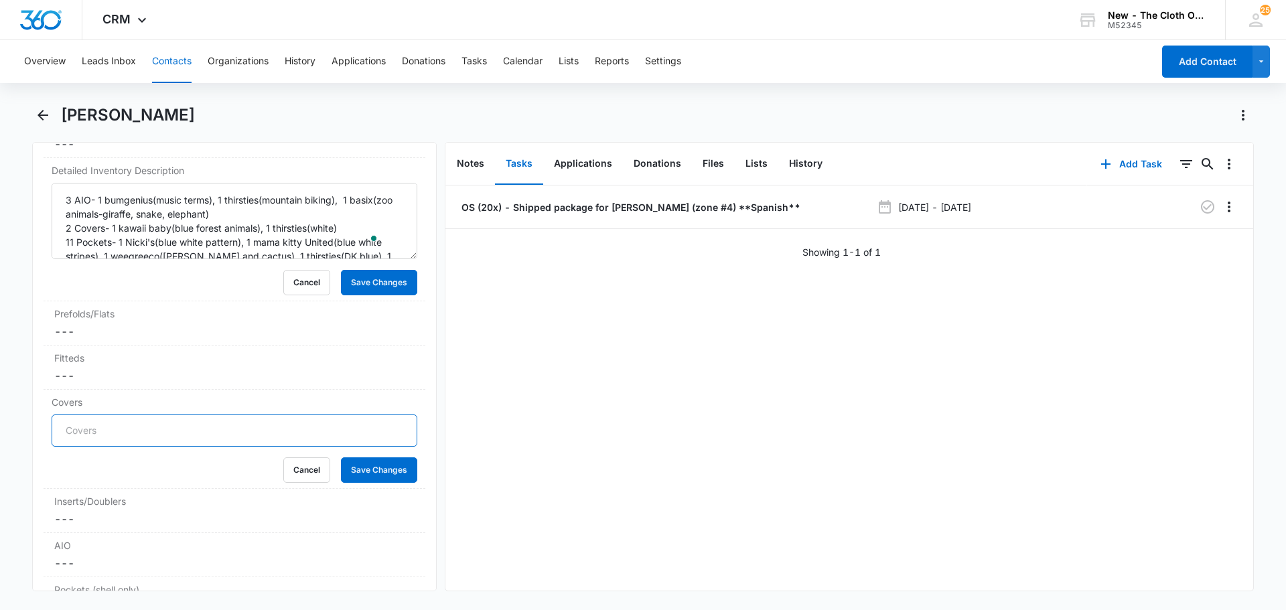
click at [92, 429] on input "Covers" at bounding box center [235, 430] width 366 height 32
type input "2"
click at [358, 459] on button "Save Changes" at bounding box center [379, 469] width 76 height 25
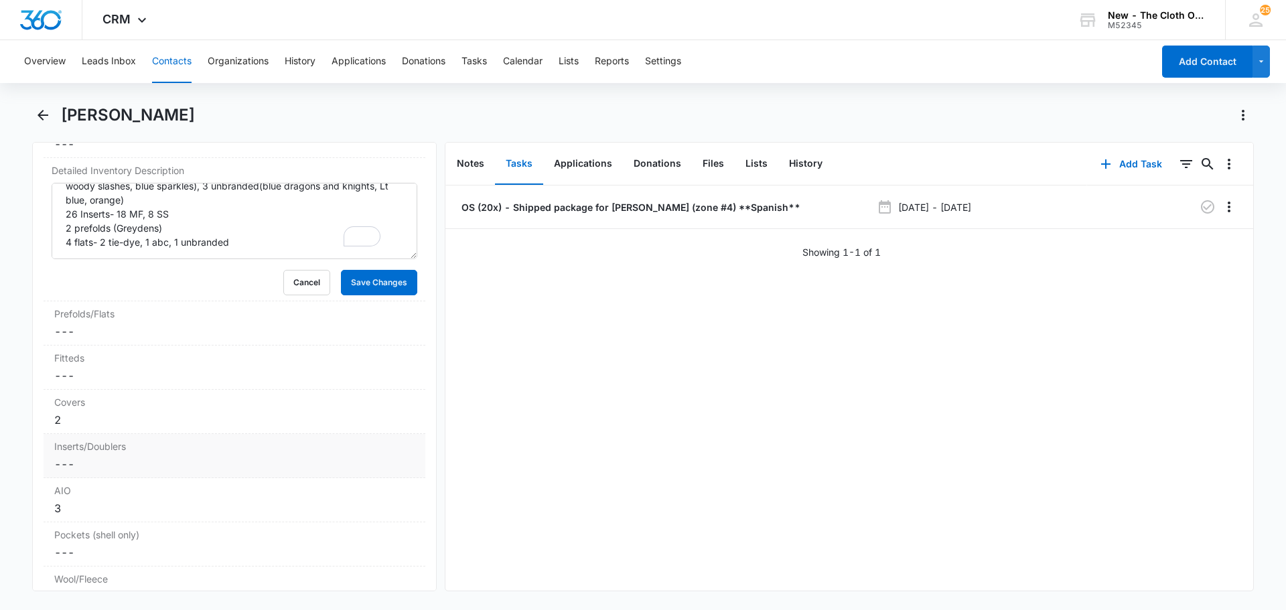
click at [73, 467] on dd "Cancel Save Changes ---" at bounding box center [234, 464] width 360 height 16
click at [106, 467] on input "Inserts/Doublers" at bounding box center [235, 475] width 366 height 32
type input "26"
click at [341, 502] on button "Save Changes" at bounding box center [379, 514] width 76 height 25
click at [82, 337] on dd "Cancel Save Changes ---" at bounding box center [234, 331] width 360 height 16
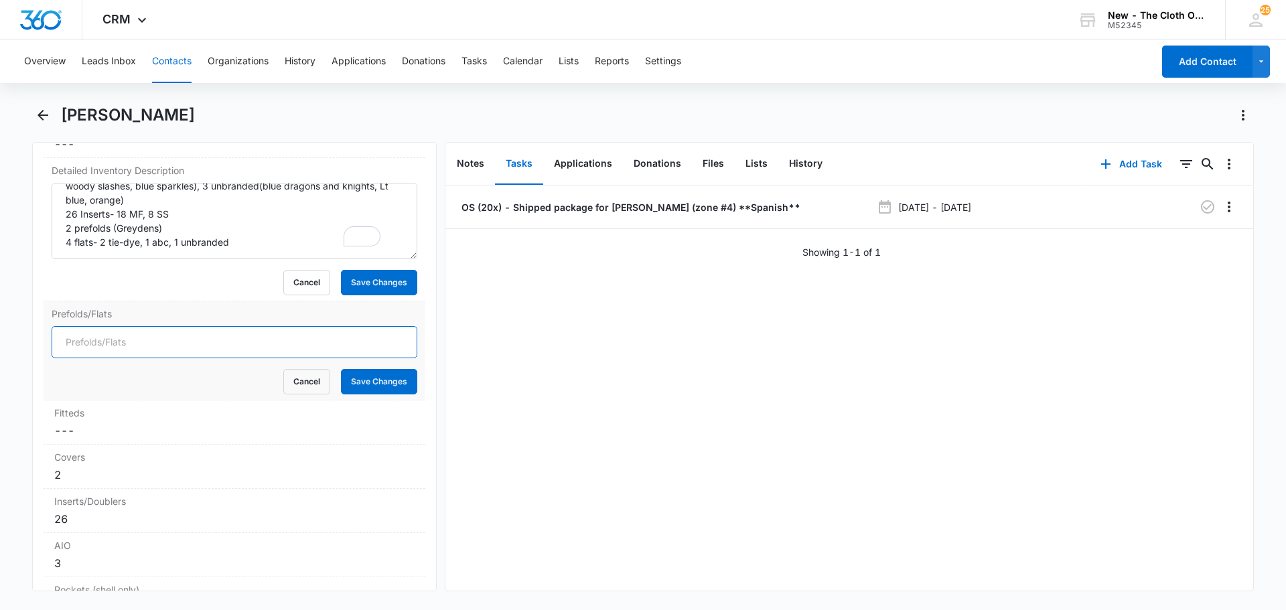
click at [88, 345] on input "Prefolds/Flats" at bounding box center [235, 342] width 366 height 32
type input "6"
click at [341, 369] on button "Save Changes" at bounding box center [379, 381] width 76 height 25
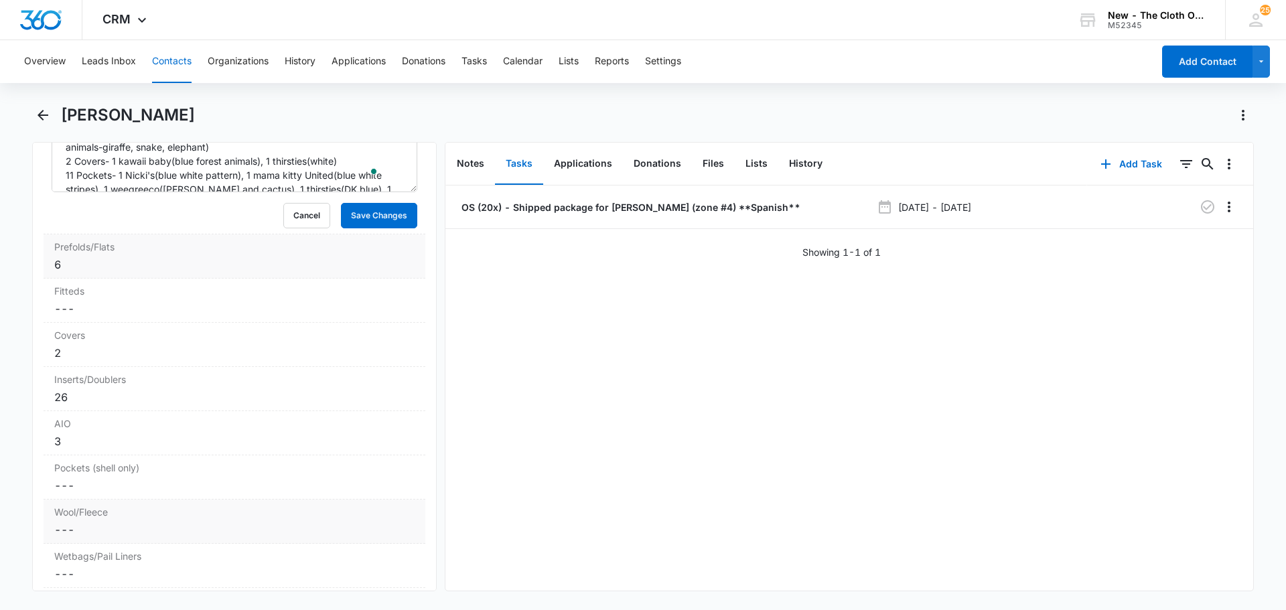
click at [66, 493] on dd "Cancel Save Changes ---" at bounding box center [234, 485] width 360 height 16
click at [74, 491] on input "Pockets (shell only)" at bounding box center [235, 496] width 366 height 32
type input "11"
click at [341, 523] on button "Save Changes" at bounding box center [379, 535] width 76 height 25
click at [370, 208] on button "Save Changes" at bounding box center [379, 215] width 76 height 25
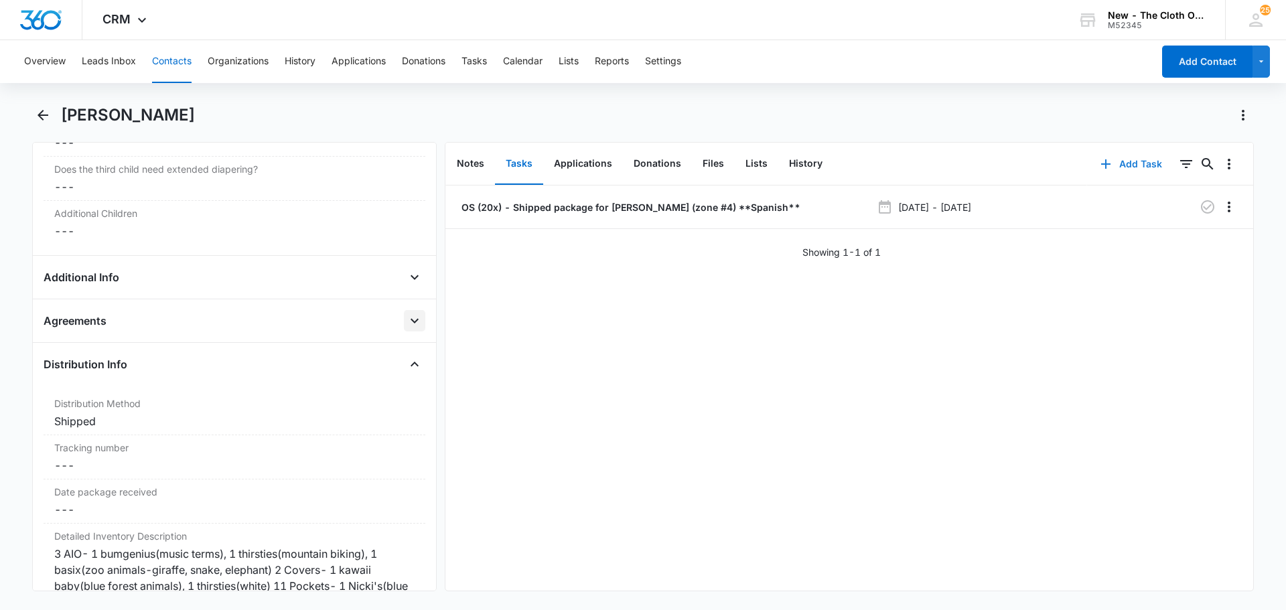
click at [1097, 163] on icon "button" at bounding box center [1105, 164] width 16 height 16
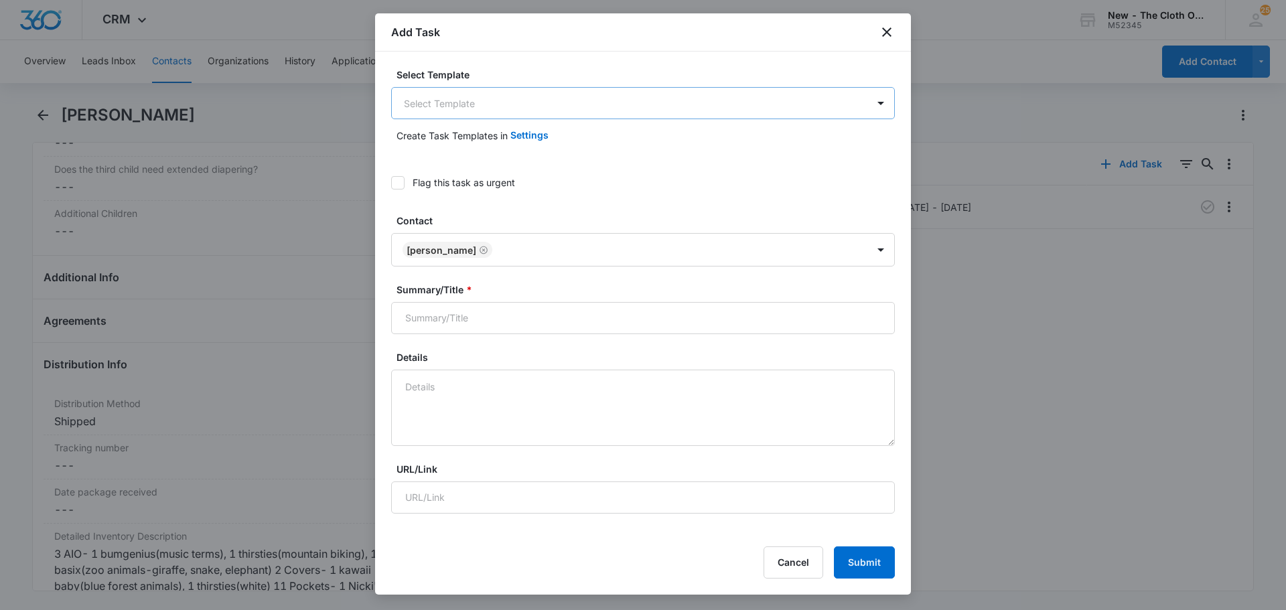
click at [477, 110] on body "CRM Apps Reputation Forms CRM Email Social Ads Intelligence Brand AI Assistant …" at bounding box center [643, 305] width 1286 height 610
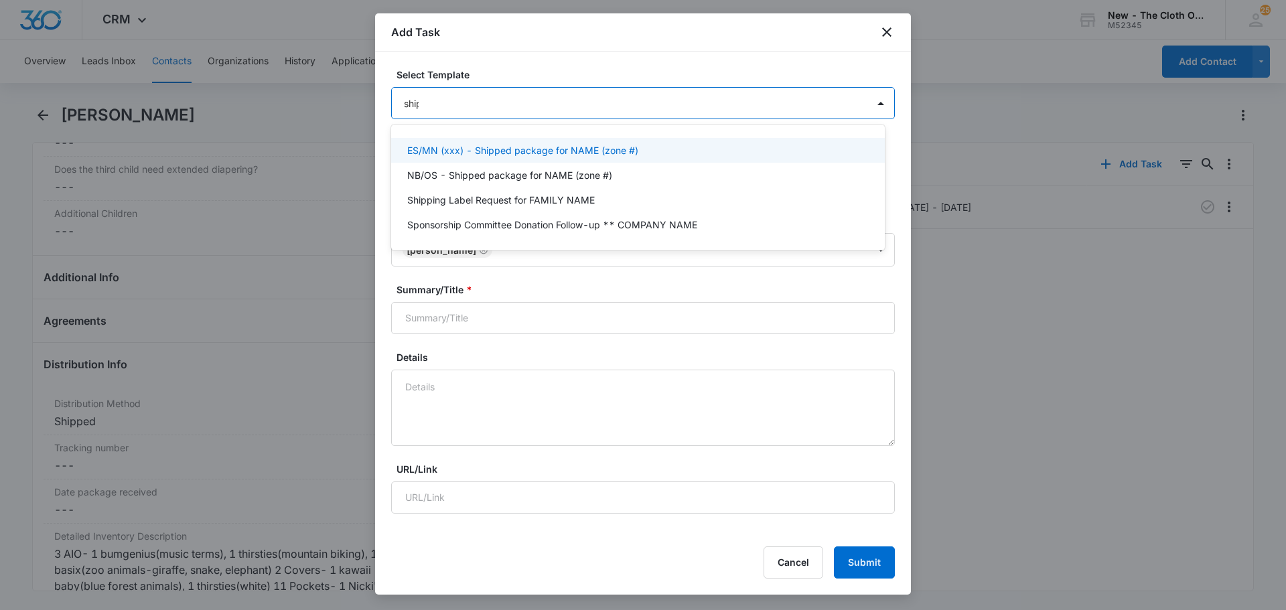
type input "shipp"
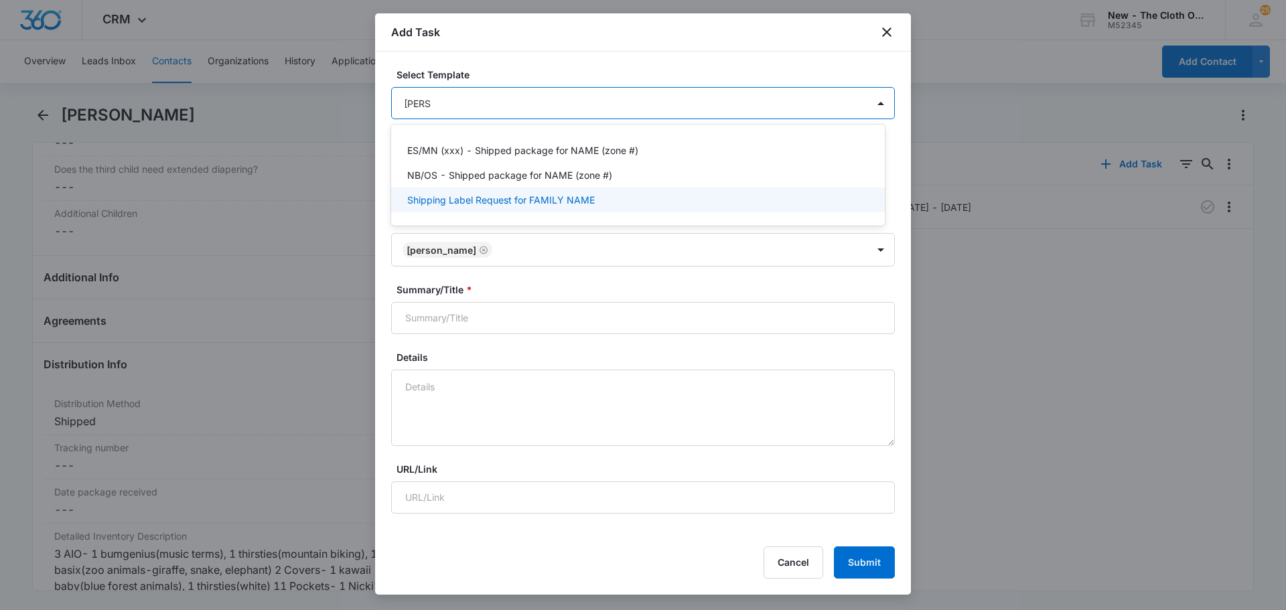
click at [577, 206] on p "Shipping Label Request for FAMILY NAME" at bounding box center [500, 200] width 187 height 14
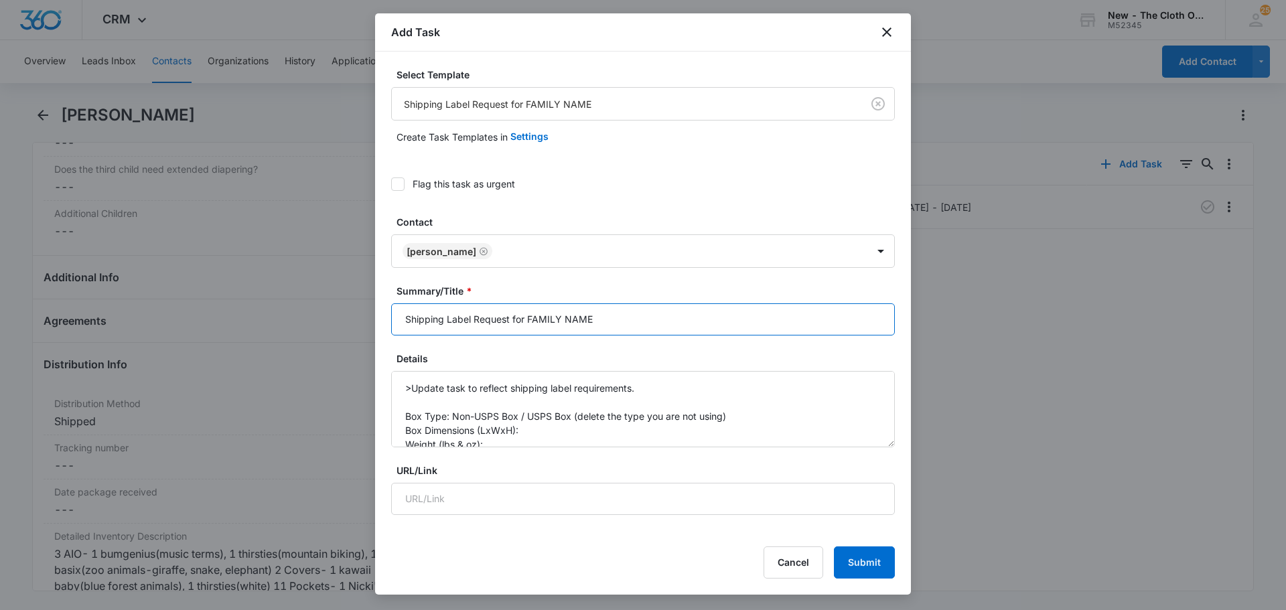
drag, startPoint x: 603, startPoint y: 317, endPoint x: 528, endPoint y: 327, distance: 76.3
click at [528, 327] on input "Shipping Label Request for FAMILY NAME" at bounding box center [643, 319] width 504 height 32
type input "Shipping Label Request for Marquez"
drag, startPoint x: 523, startPoint y: 417, endPoint x: 735, endPoint y: 417, distance: 212.3
click at [735, 417] on textarea ">Update task to reflect shipping label requirements. Box Type: Non-USPS Box / U…" at bounding box center [643, 409] width 504 height 76
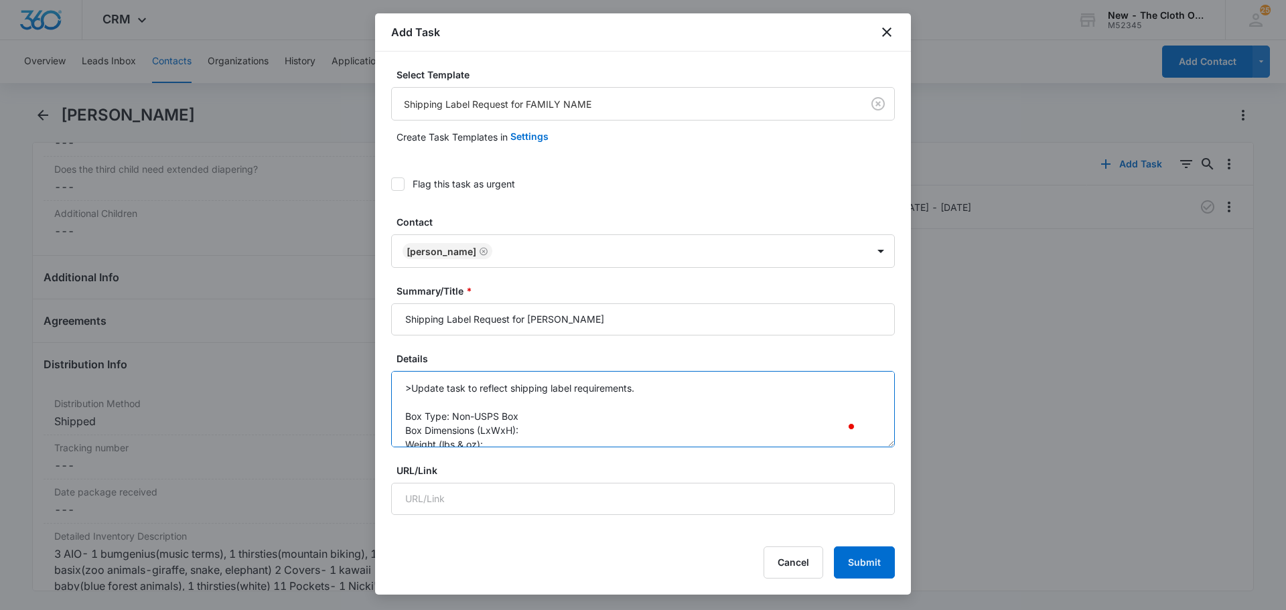
click at [548, 427] on textarea ">Update task to reflect shipping label requirements. Box Type: Non-USPS Box Box…" at bounding box center [643, 409] width 504 height 76
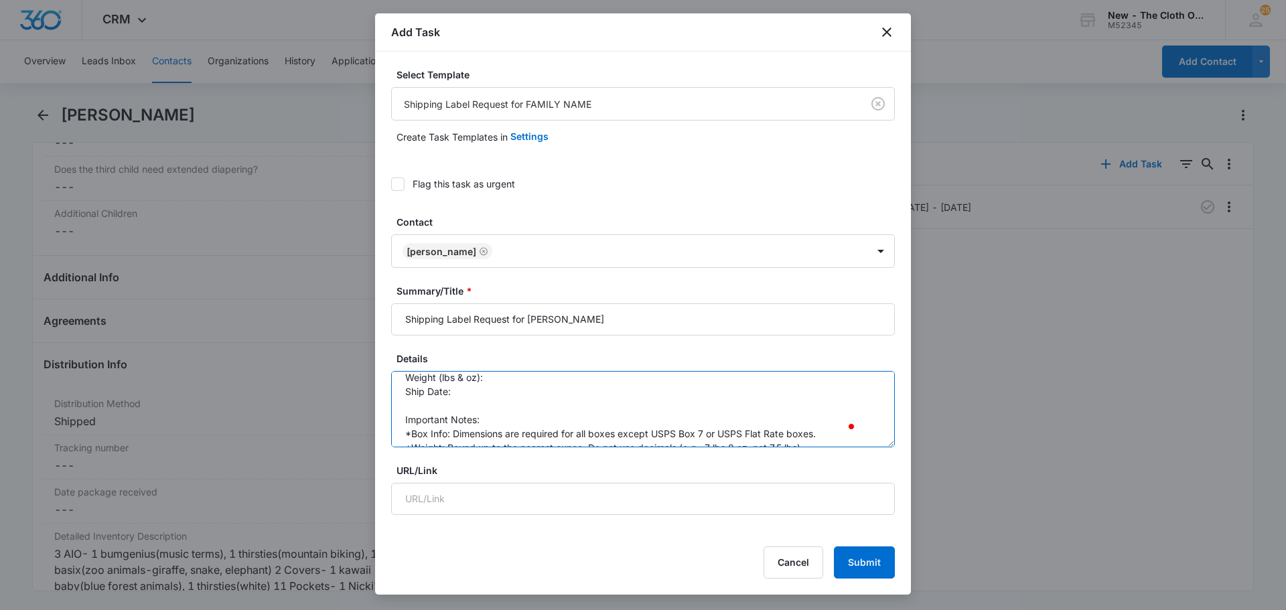
click at [520, 379] on textarea ">Update task to reflect shipping label requirements. Box Type: Non-USPS Box Box…" at bounding box center [643, 409] width 504 height 76
click at [473, 395] on textarea ">Update task to reflect shipping label requirements. Box Type: Non-USPS Box Box…" at bounding box center [643, 409] width 504 height 76
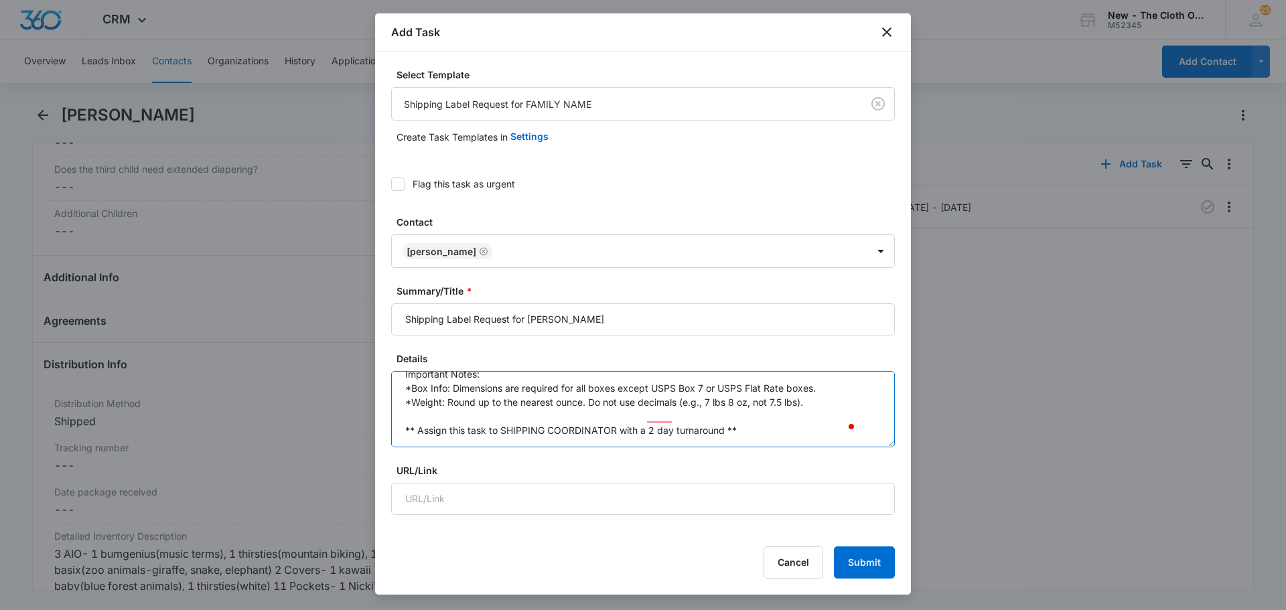
scroll to position [78, 0]
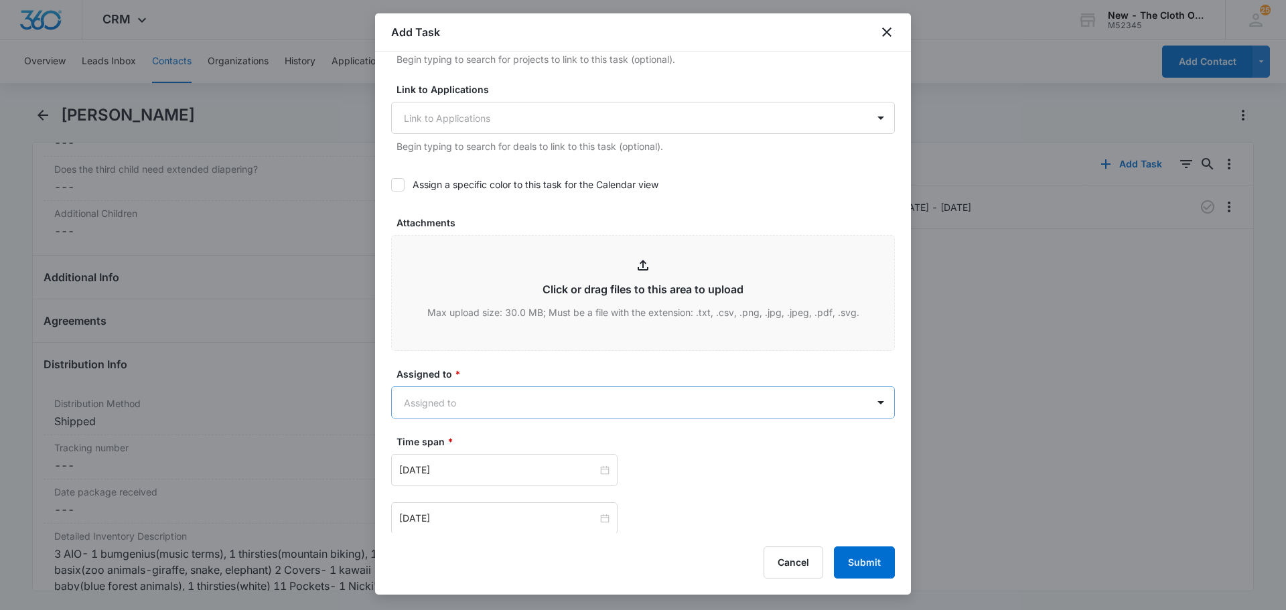
type textarea ">Update task to reflect shipping label requirements. Box Type: Non-USPS Box Box…"
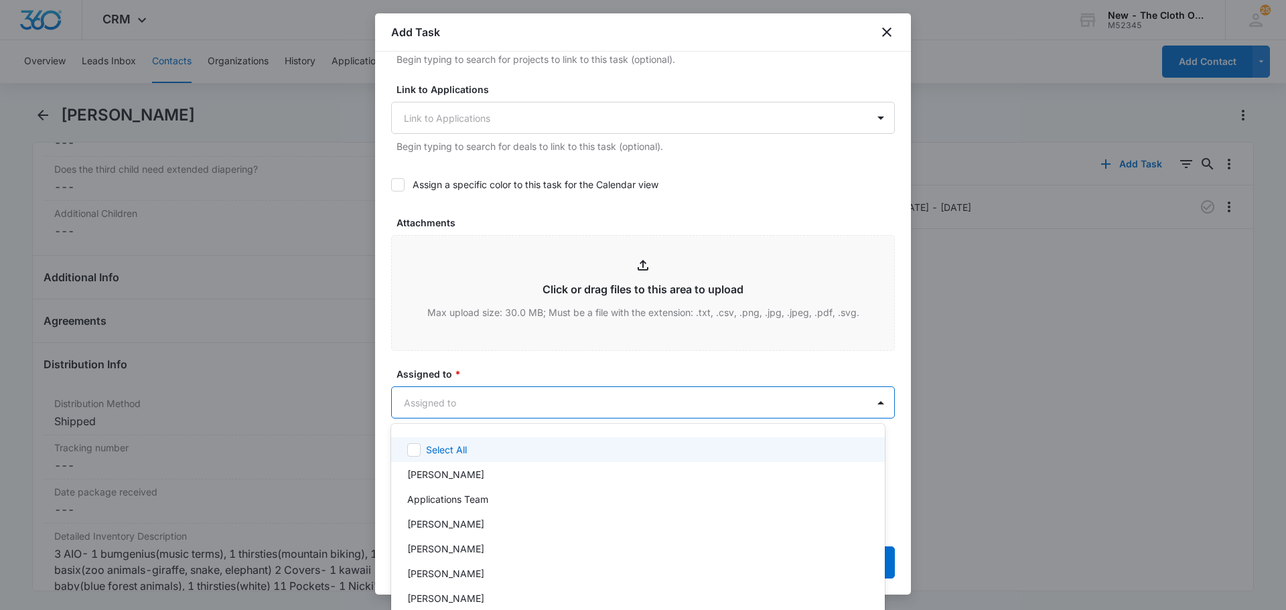
click at [475, 400] on body "CRM Apps Reputation Forms CRM Email Social Ads Intelligence Brand AI Assistant …" at bounding box center [643, 305] width 1286 height 610
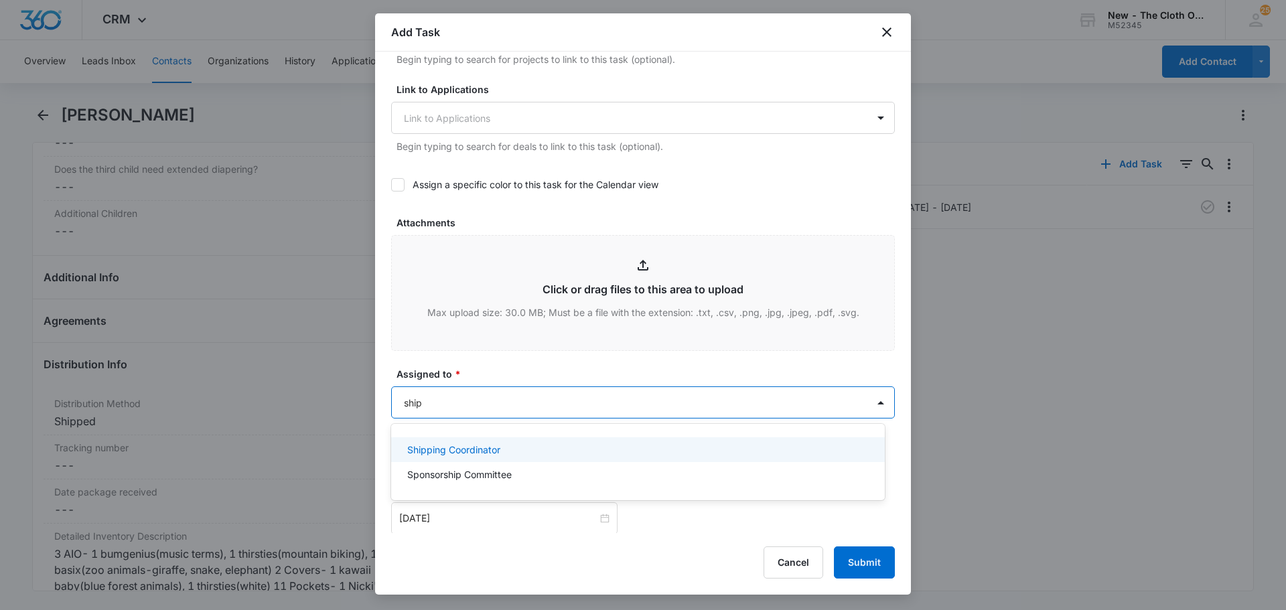
type input "shipp"
click at [485, 441] on div "Shipping Coordinator" at bounding box center [637, 449] width 493 height 25
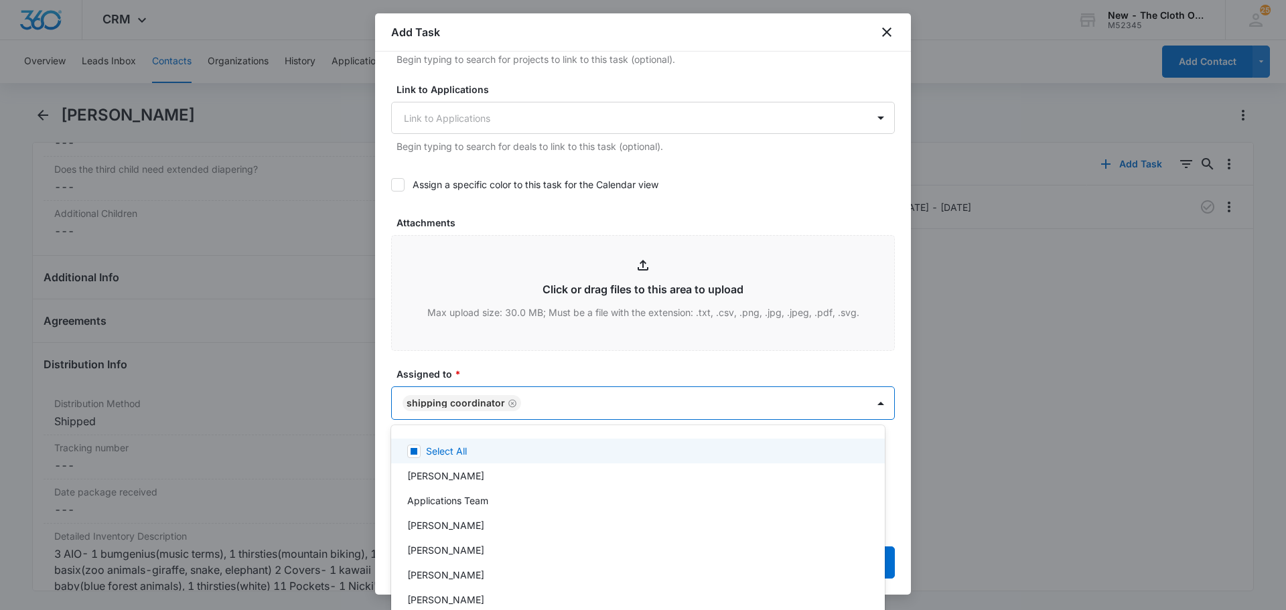
click at [524, 390] on div at bounding box center [643, 305] width 1286 height 610
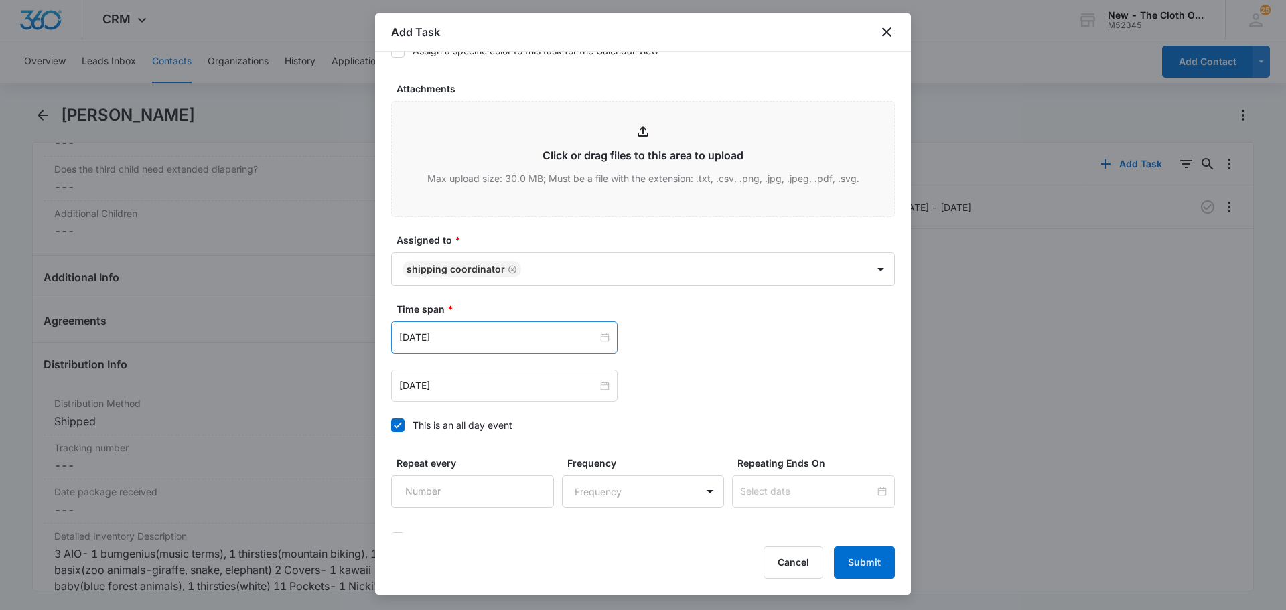
click at [599, 323] on div "Sep 26, 2024" at bounding box center [504, 337] width 226 height 32
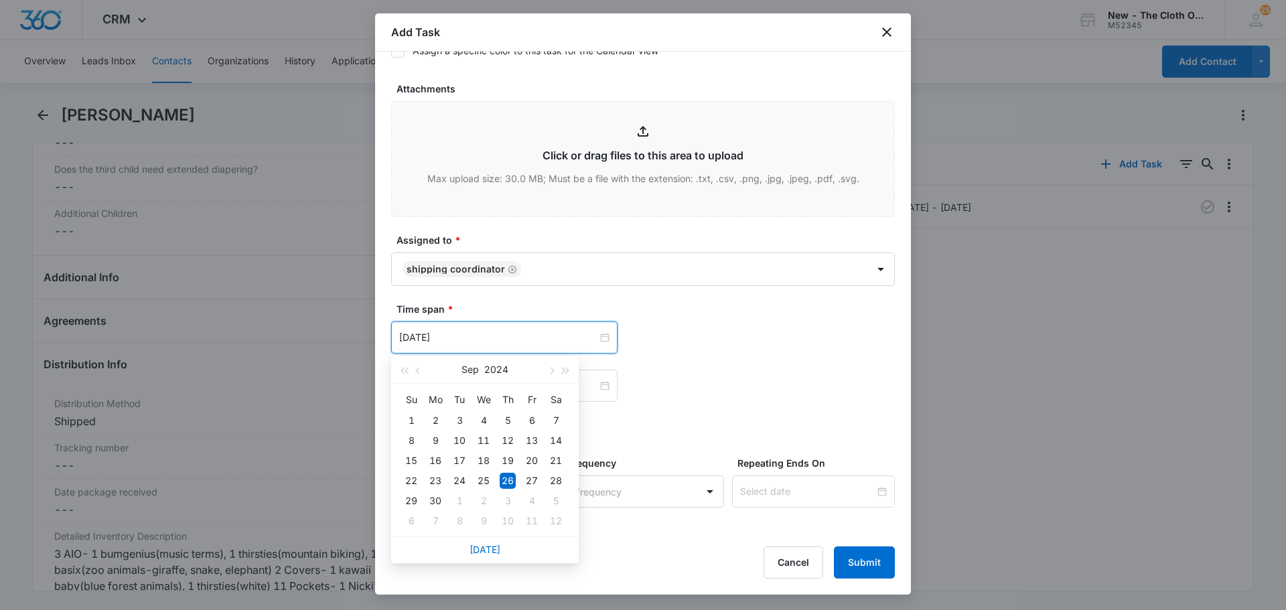
click at [605, 330] on div "Sep 26, 2024" at bounding box center [504, 337] width 226 height 32
click at [481, 561] on div "Today" at bounding box center [484, 549] width 187 height 27
click at [480, 555] on div "Today" at bounding box center [484, 549] width 187 height 27
click at [482, 544] on link "Today" at bounding box center [484, 549] width 31 height 11
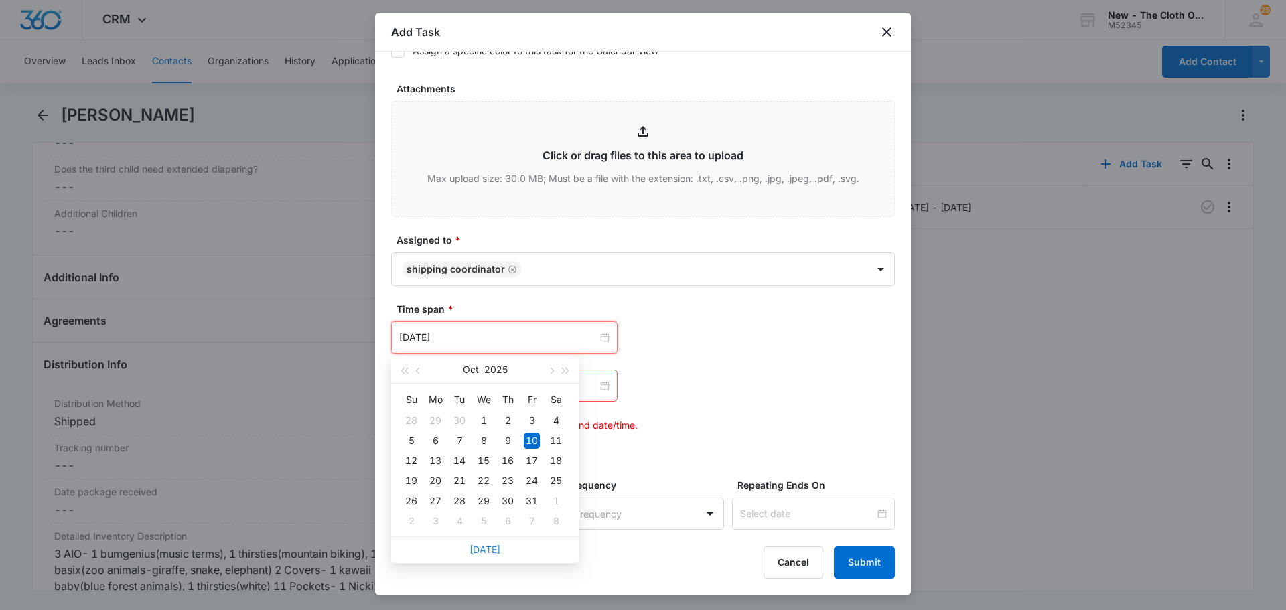
type input "Oct 10, 2025"
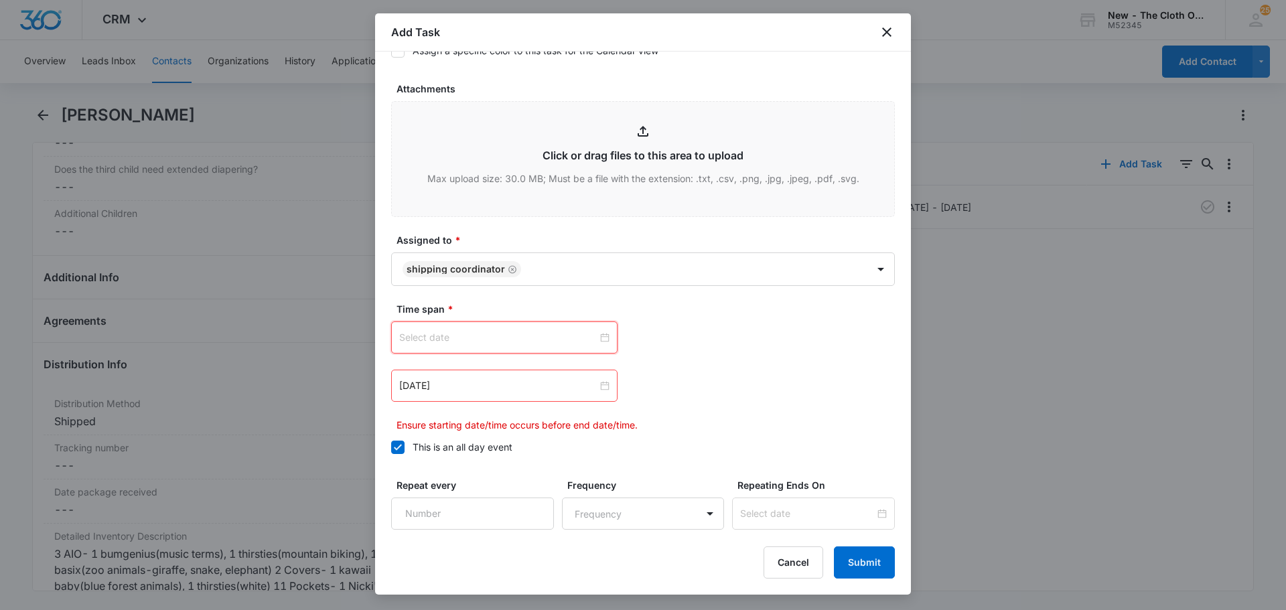
click at [597, 335] on div at bounding box center [504, 337] width 210 height 15
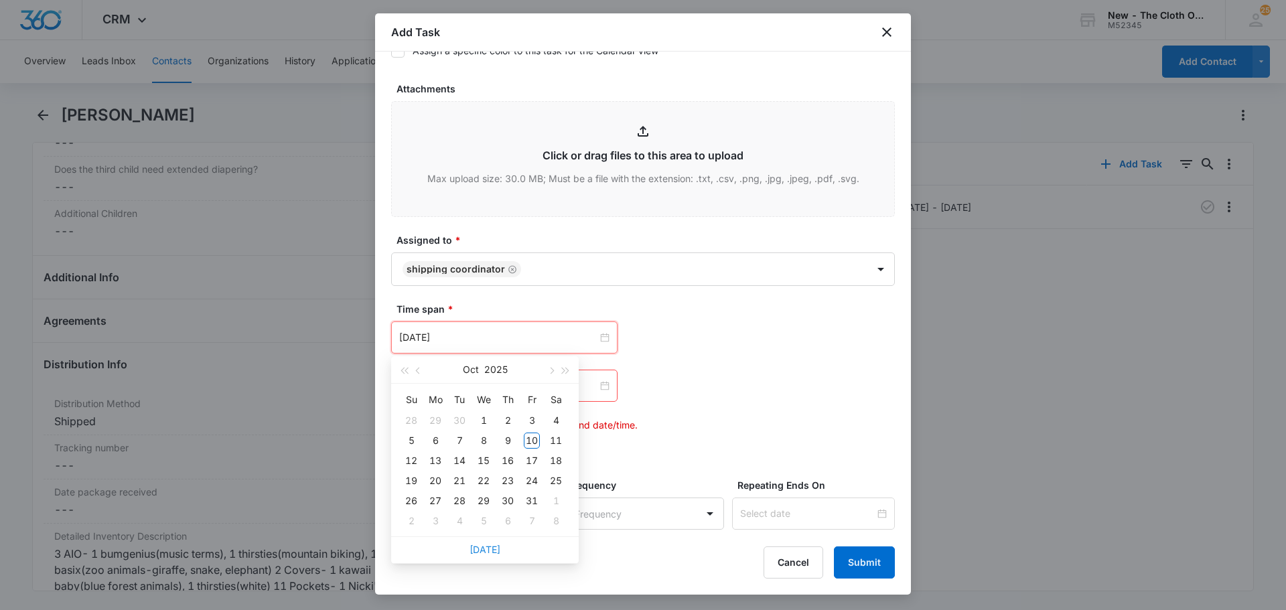
type input "Nov 6, 2025"
click at [483, 554] on link "Today" at bounding box center [484, 549] width 31 height 11
type input "Oct 10, 2025"
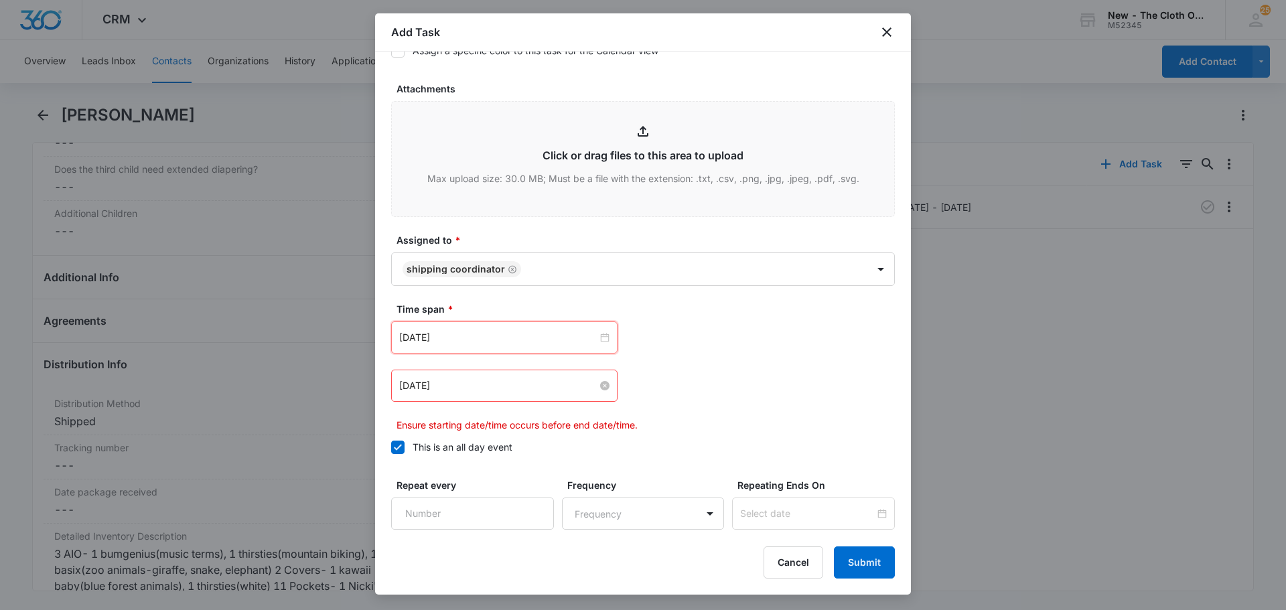
click at [579, 382] on input "Sep 27, 2024" at bounding box center [498, 385] width 198 height 15
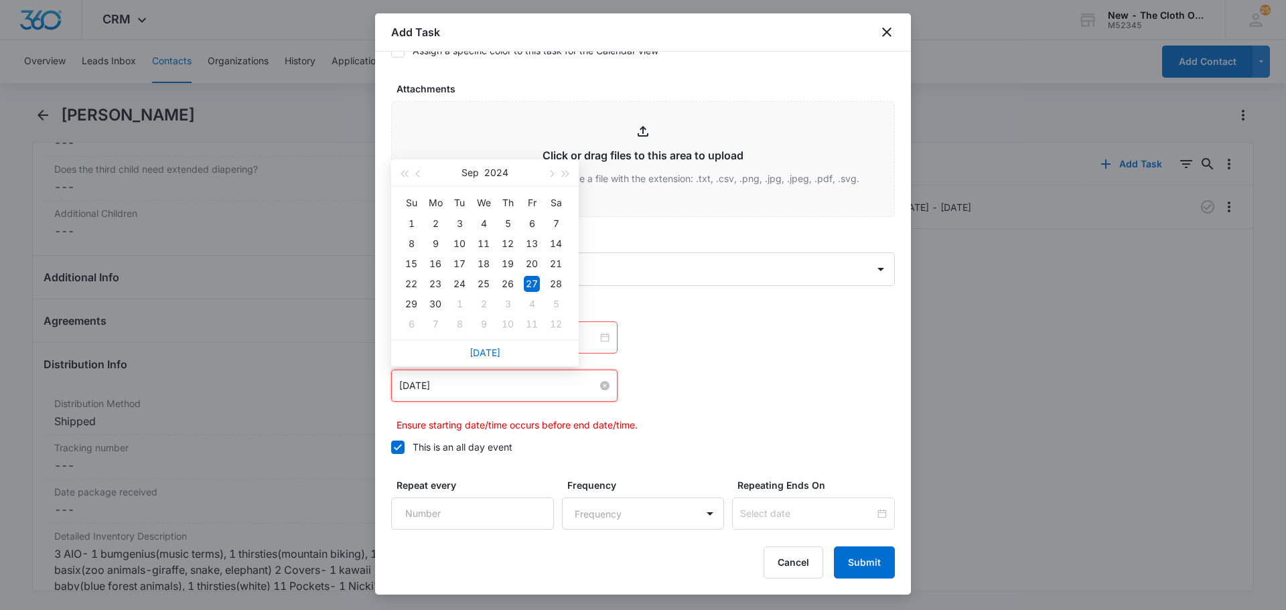
click at [579, 382] on input "Sep 27, 2024" at bounding box center [498, 385] width 198 height 15
click at [477, 342] on div "Today" at bounding box center [484, 352] width 187 height 27
drag, startPoint x: 478, startPoint y: 354, endPoint x: 486, endPoint y: 357, distance: 8.5
click at [479, 354] on link "Today" at bounding box center [484, 352] width 31 height 11
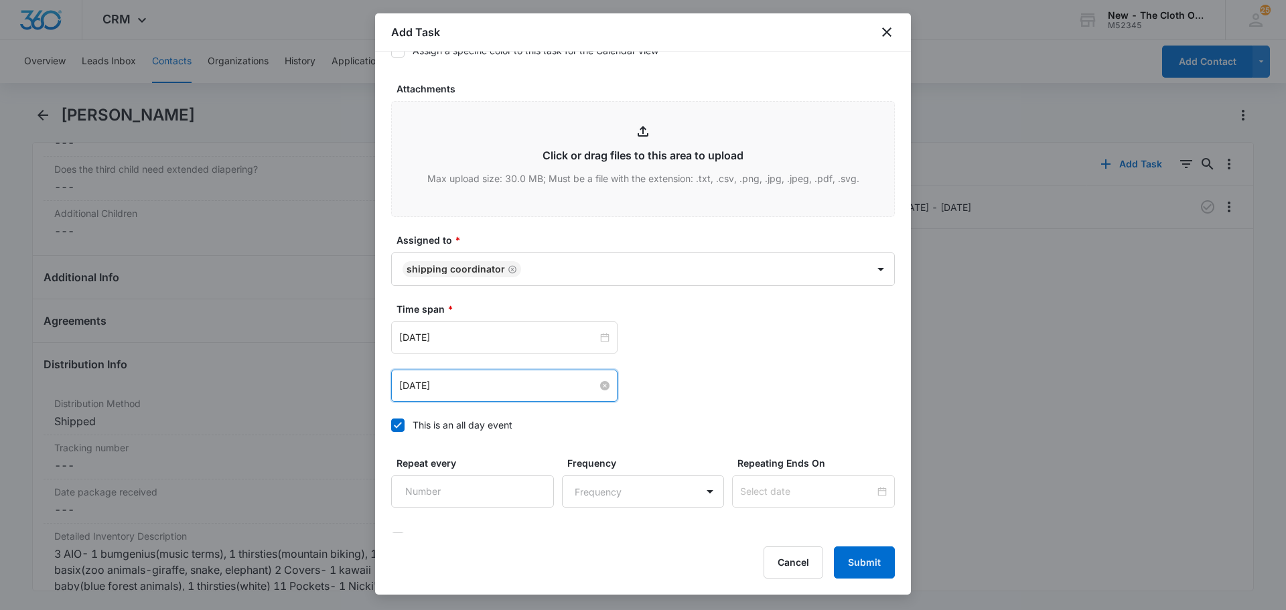
click at [508, 392] on input "Oct 10, 2025" at bounding box center [498, 385] width 198 height 15
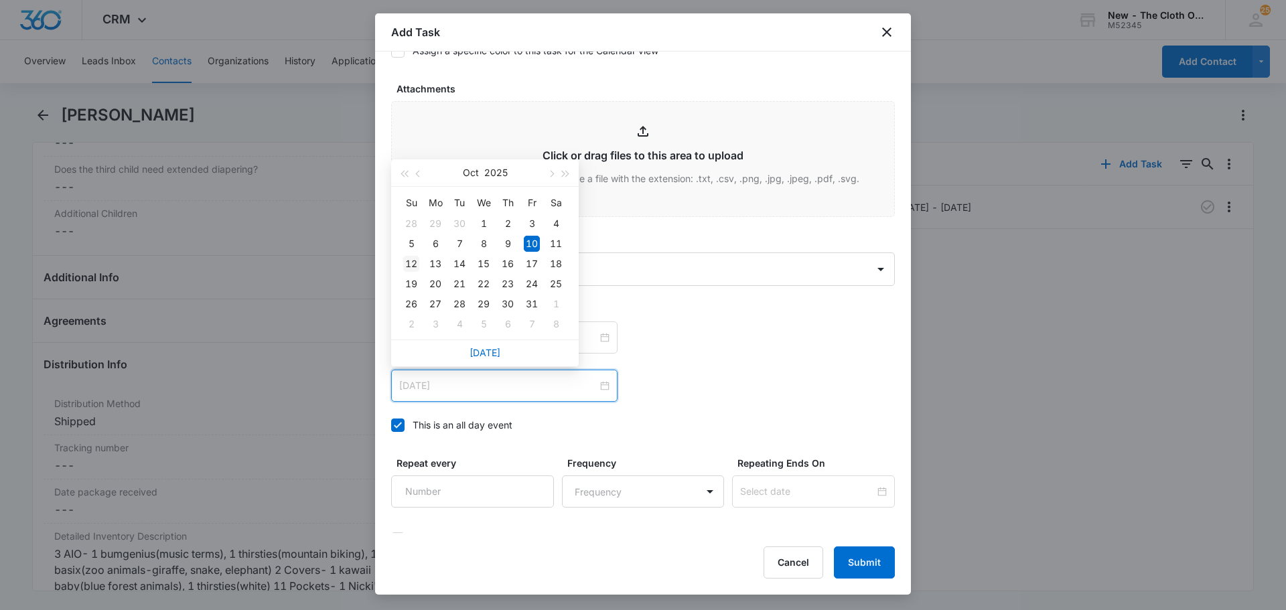
type input "Oct 12, 2025"
click at [403, 266] on div "12" at bounding box center [411, 264] width 16 height 16
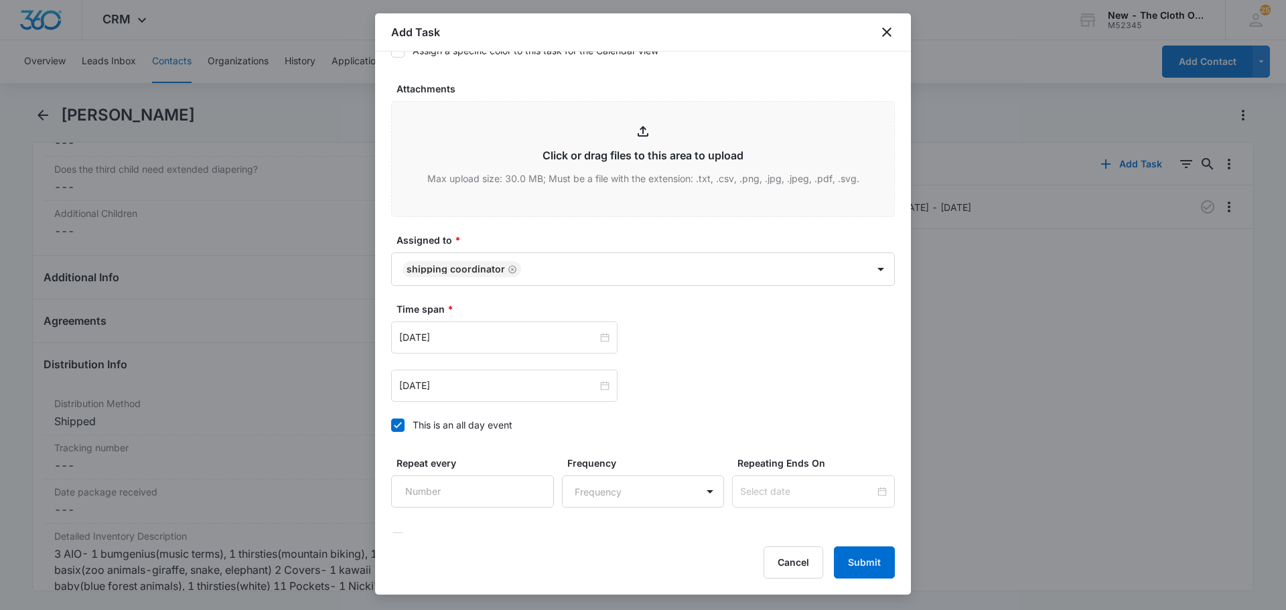
click at [723, 385] on div "Oct 12, 2025 Oct 2025 Su Mo Tu We Th Fr Sa 28 29 30 1 2 3 4 5 6 7 8 9 10 11 12 …" at bounding box center [643, 386] width 504 height 32
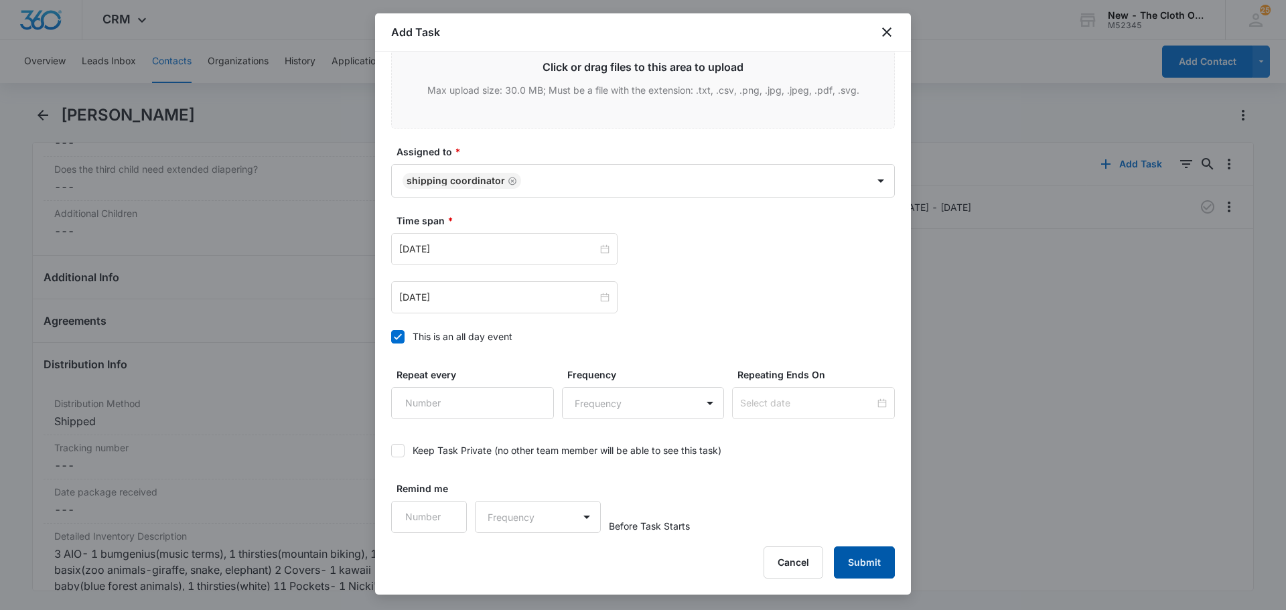
click at [866, 560] on button "Submit" at bounding box center [864, 562] width 61 height 32
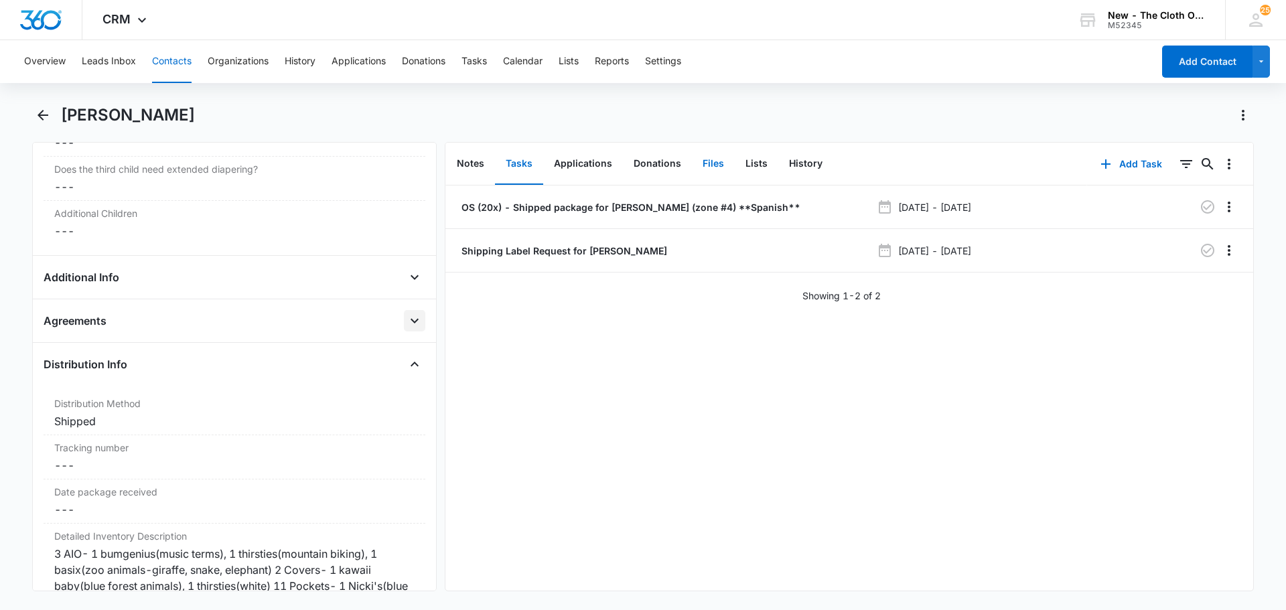
click at [705, 161] on button "Files" at bounding box center [713, 164] width 43 height 42
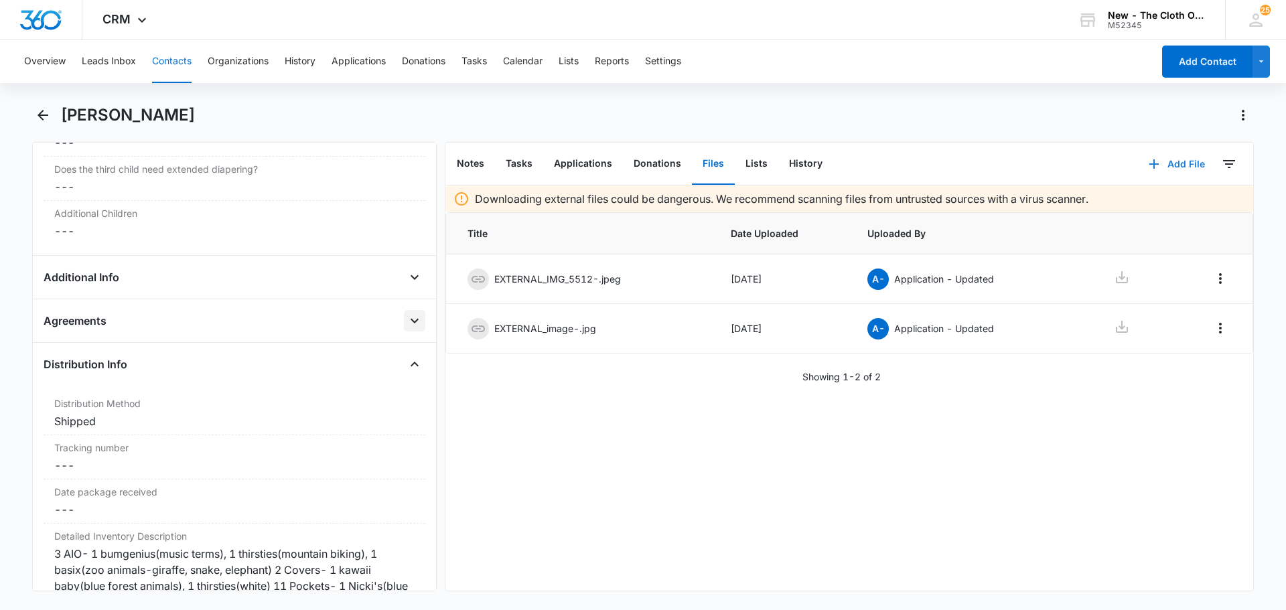
click at [1149, 169] on icon "button" at bounding box center [1154, 164] width 16 height 16
click at [1146, 204] on div "Upload Files" at bounding box center [1159, 206] width 54 height 9
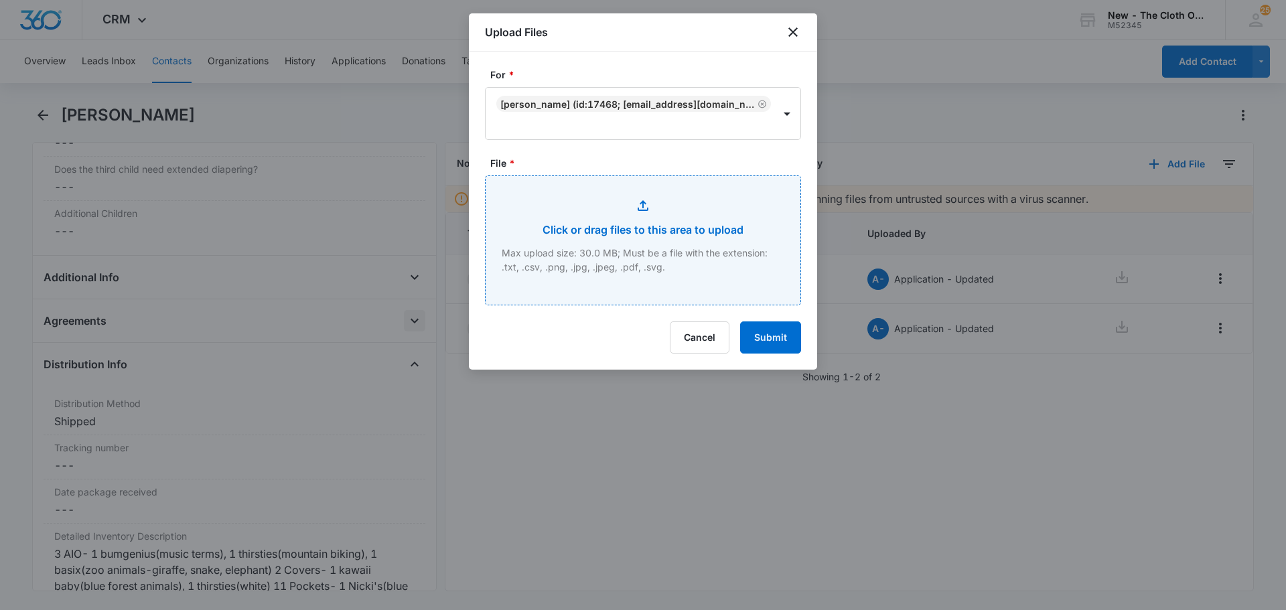
click at [611, 237] on input "File *" at bounding box center [642, 240] width 315 height 129
type input "C:\fakepath\Marquez 20 OS.jpg"
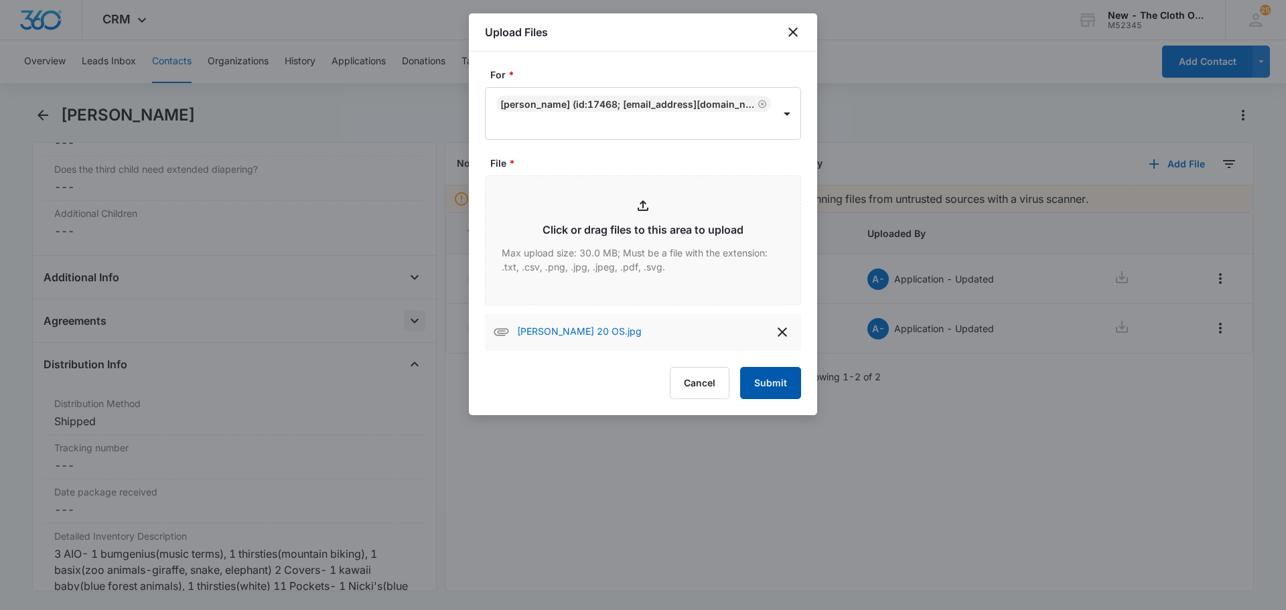
click at [777, 381] on button "Submit" at bounding box center [770, 383] width 61 height 32
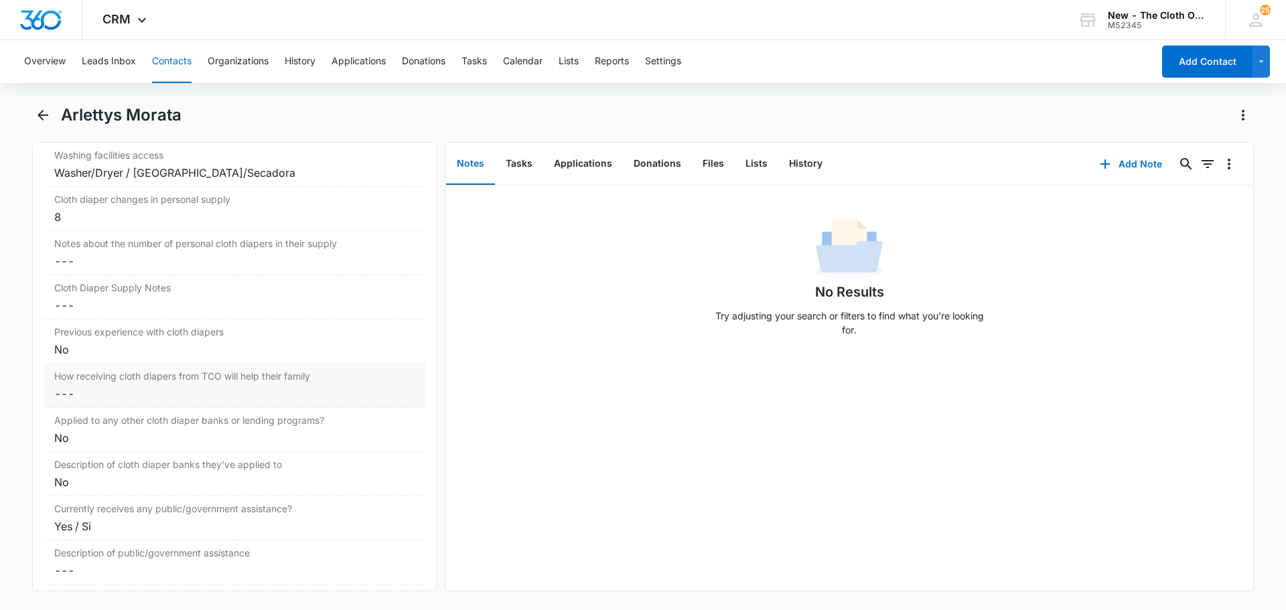
scroll to position [2344, 0]
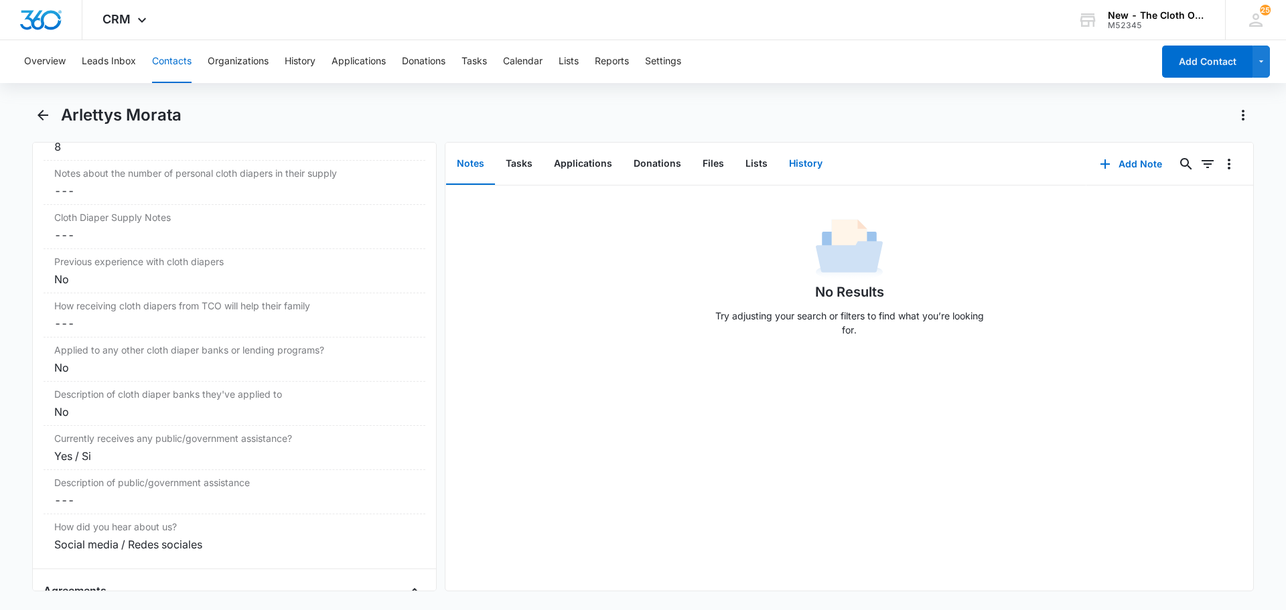
click at [786, 170] on button "History" at bounding box center [805, 164] width 55 height 42
